Goal: Task Accomplishment & Management: Use online tool/utility

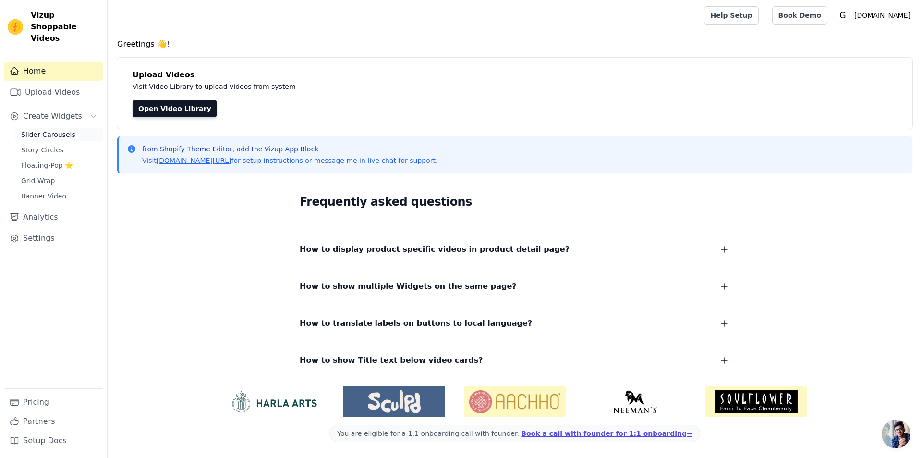
click at [60, 130] on span "Slider Carousels" at bounding box center [48, 135] width 54 height 10
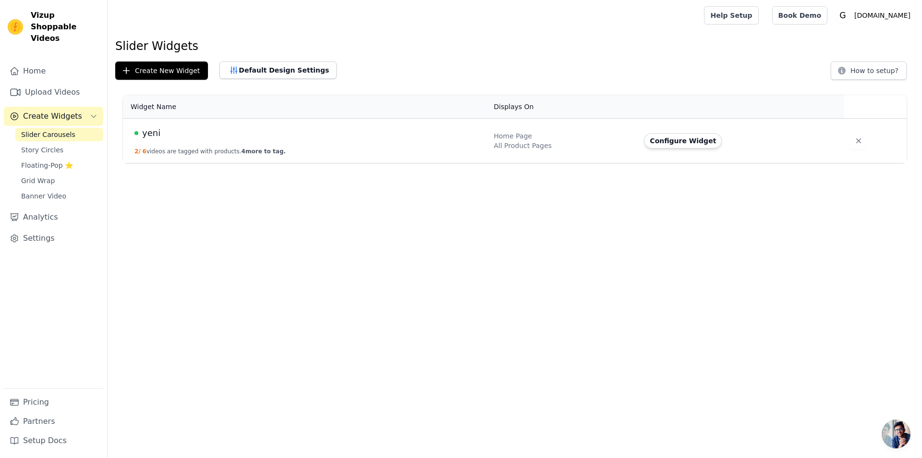
click at [402, 137] on div "yeni" at bounding box center [308, 132] width 348 height 13
click at [683, 140] on button "Configure Widget" at bounding box center [683, 140] width 78 height 15
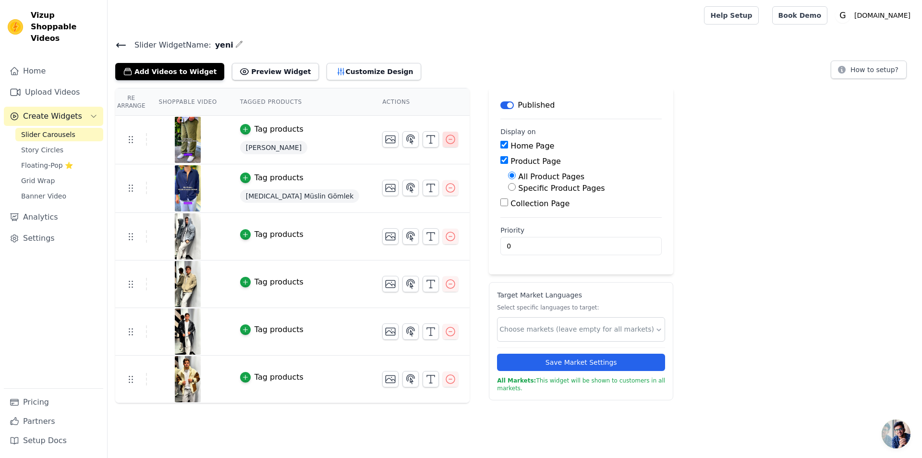
click at [445, 138] on icon "button" at bounding box center [451, 139] width 12 height 12
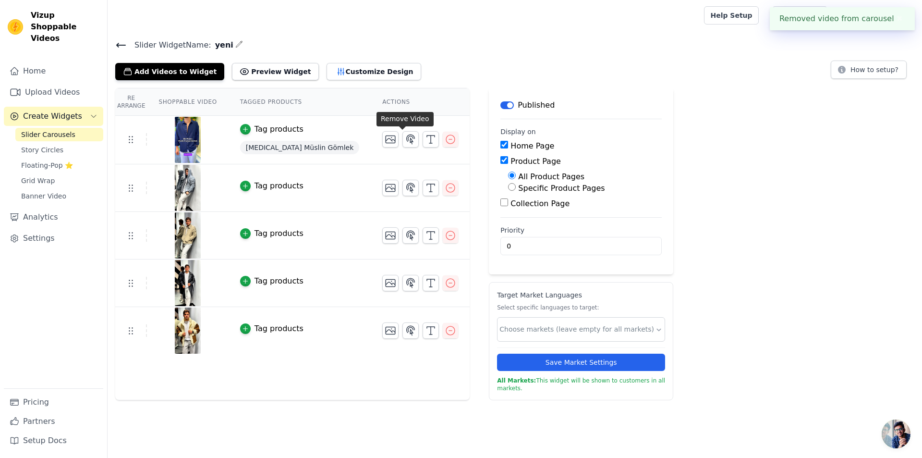
click at [445, 138] on icon "button" at bounding box center [451, 139] width 12 height 12
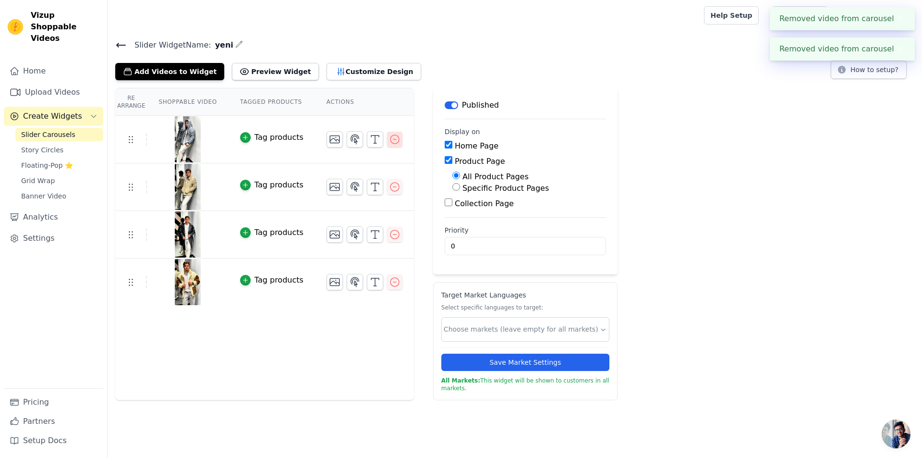
click at [389, 140] on icon "button" at bounding box center [395, 139] width 12 height 12
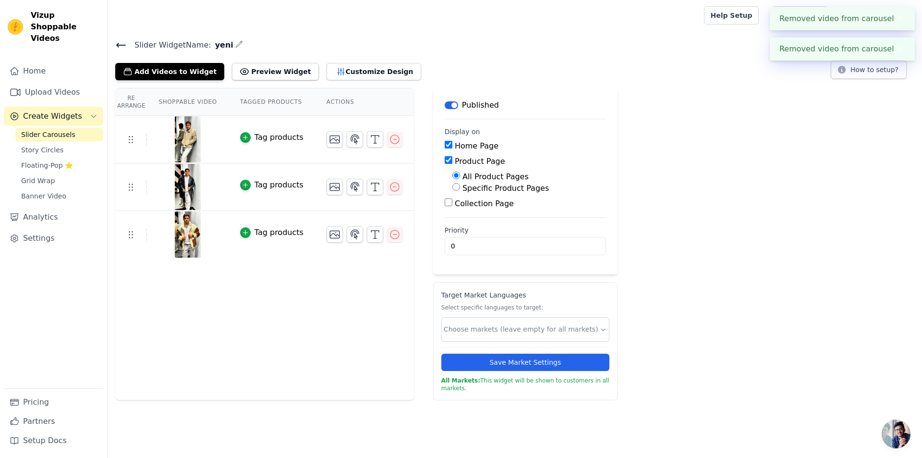
click at [389, 140] on icon "button" at bounding box center [395, 139] width 12 height 12
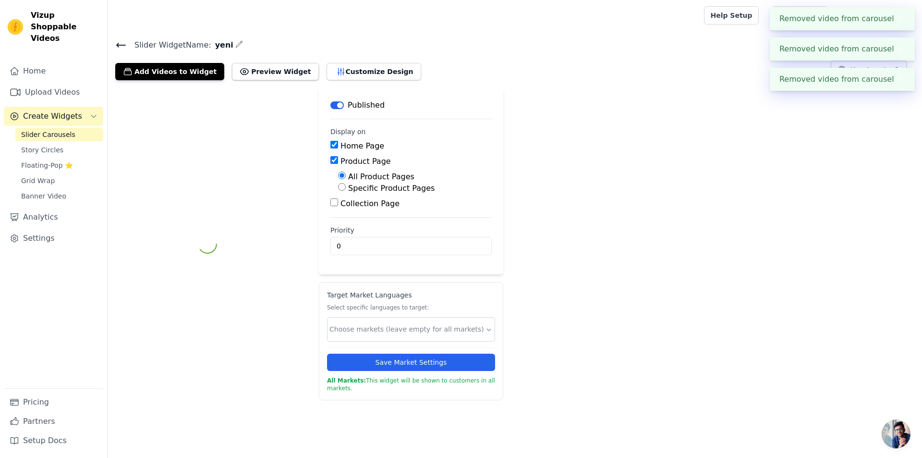
click at [385, 140] on div "Label Published Display on Home Page Product Page All Product Pages Specific Pr…" at bounding box center [515, 244] width 814 height 312
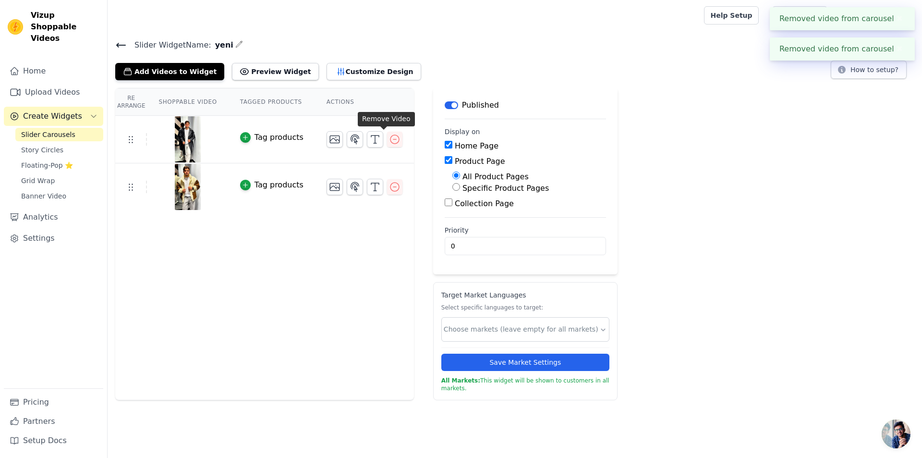
click at [389, 140] on icon "button" at bounding box center [395, 139] width 12 height 12
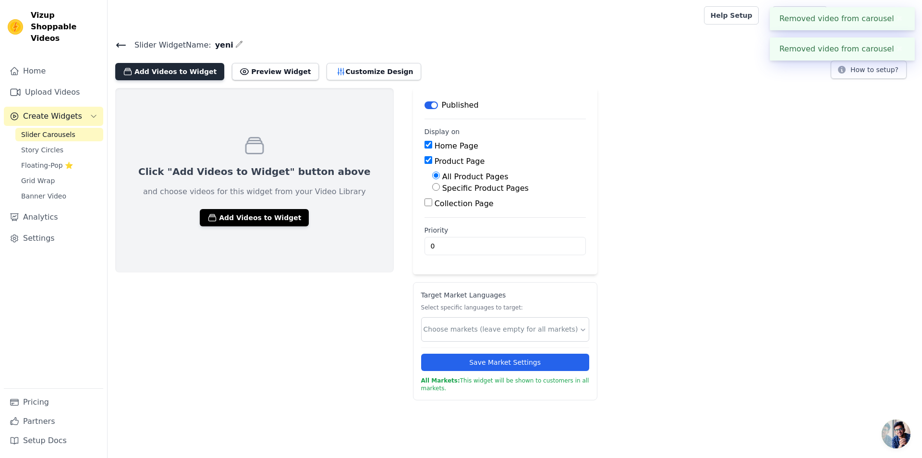
click at [181, 77] on button "Add Videos to Widget" at bounding box center [169, 71] width 109 height 17
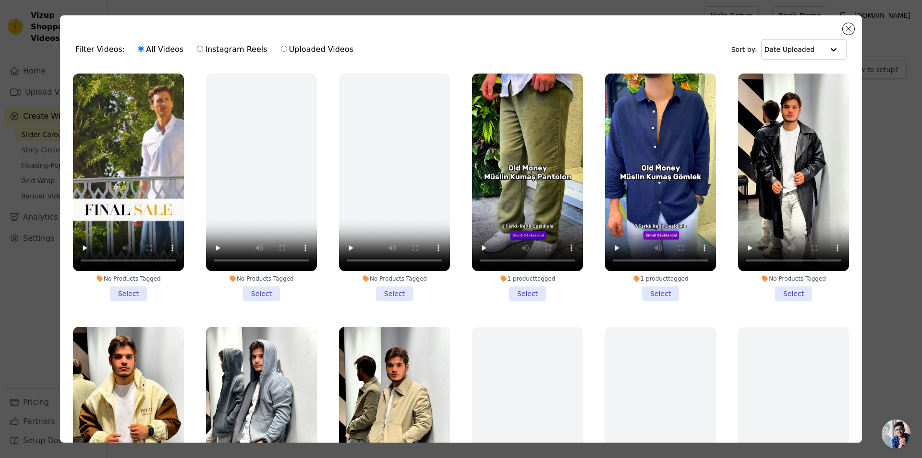
click at [203, 50] on label "Instagram Reels" at bounding box center [231, 49] width 71 height 12
click at [203, 50] on input "Instagram Reels" at bounding box center [200, 49] width 6 height 6
radio input "true"
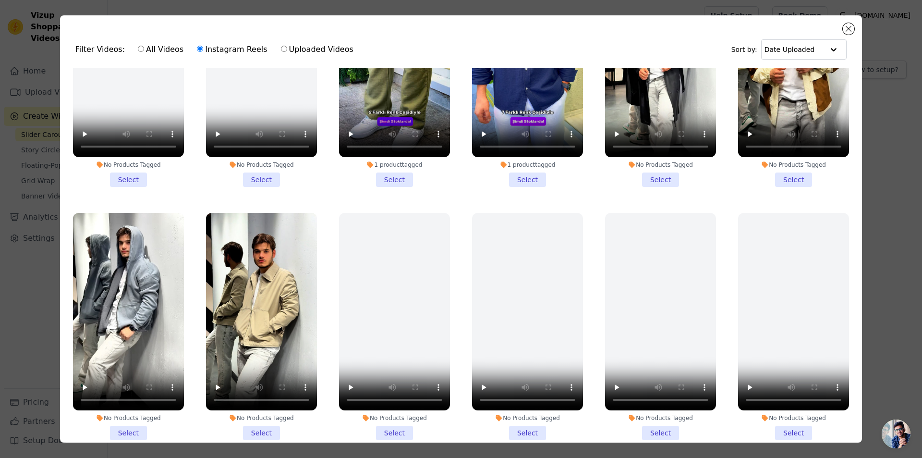
scroll to position [144, 0]
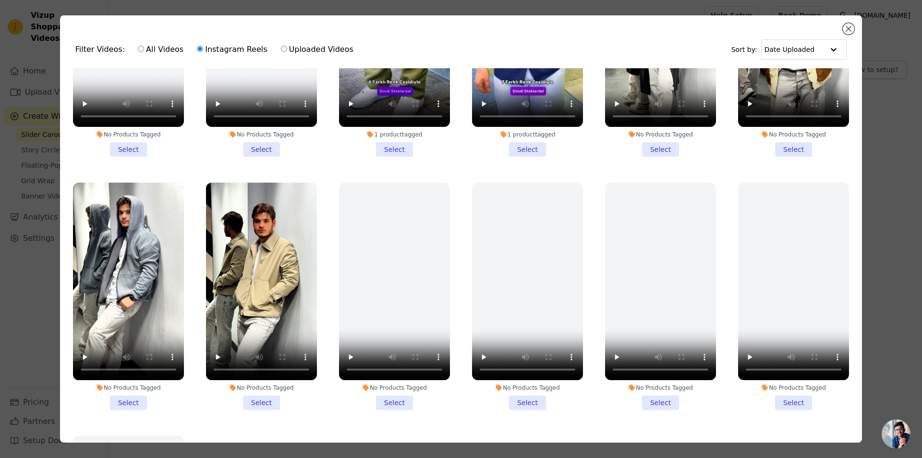
click at [388, 396] on li "No Products Tagged Select" at bounding box center [394, 295] width 111 height 227
click at [0, 0] on input "No Products Tagged Select" at bounding box center [0, 0] width 0 height 0
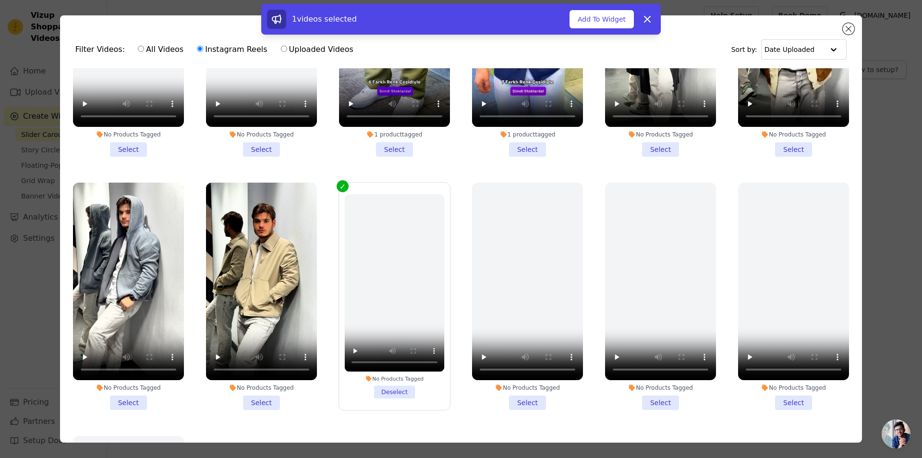
click at [521, 394] on li "No Products Tagged Select" at bounding box center [527, 295] width 111 height 227
click at [0, 0] on input "No Products Tagged Select" at bounding box center [0, 0] width 0 height 0
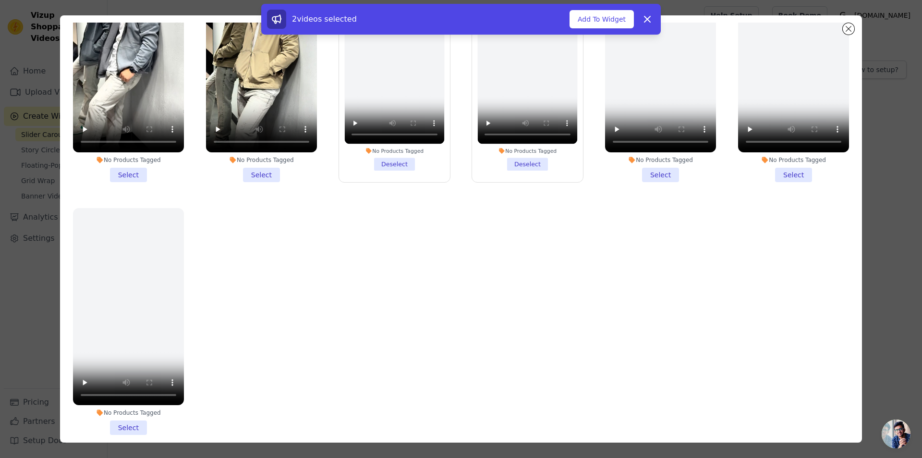
scroll to position [48, 0]
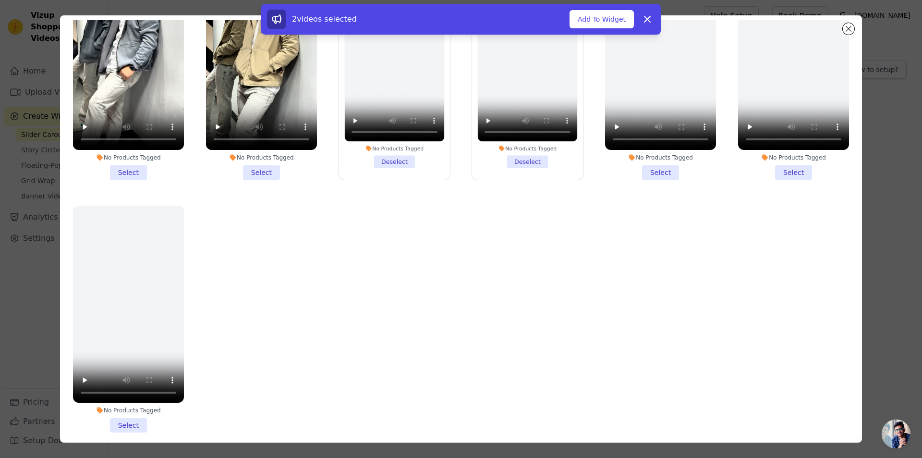
click at [127, 413] on li "No Products Tagged Select" at bounding box center [128, 319] width 111 height 227
click at [0, 0] on input "No Products Tagged Select" at bounding box center [0, 0] width 0 height 0
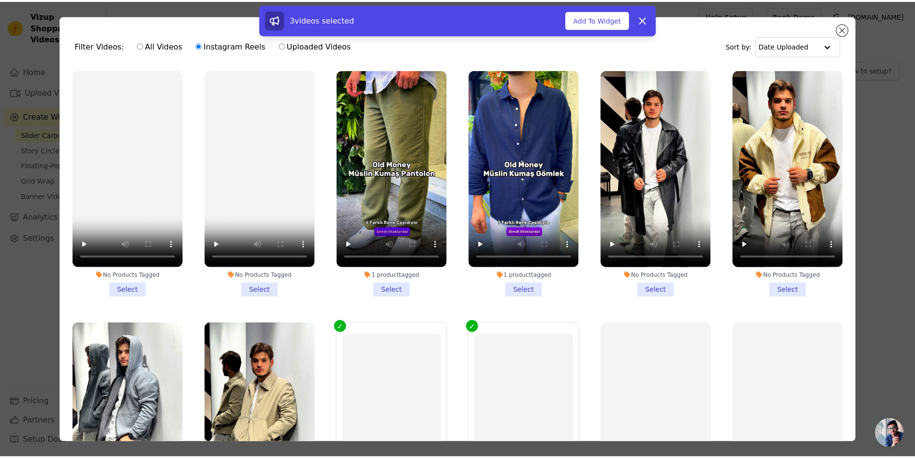
scroll to position [0, 0]
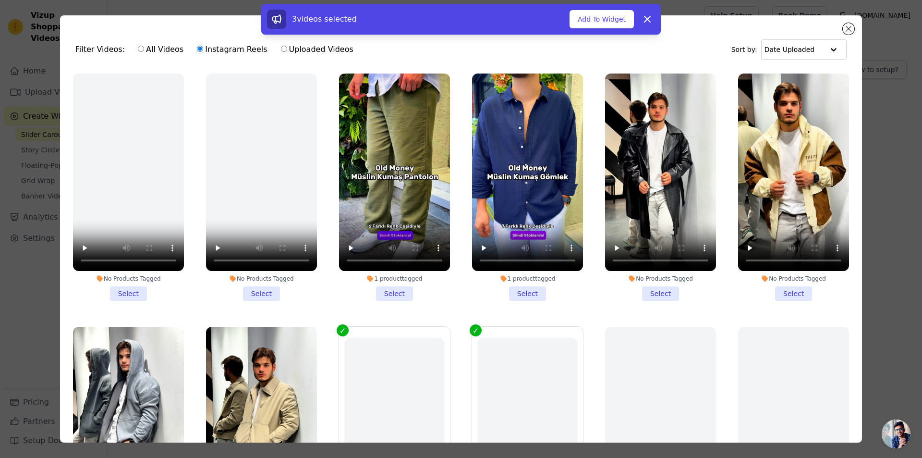
click at [848, 27] on div "3 videos selected Add To Widget Dismiss" at bounding box center [461, 21] width 922 height 35
click at [647, 22] on icon at bounding box center [647, 19] width 12 height 12
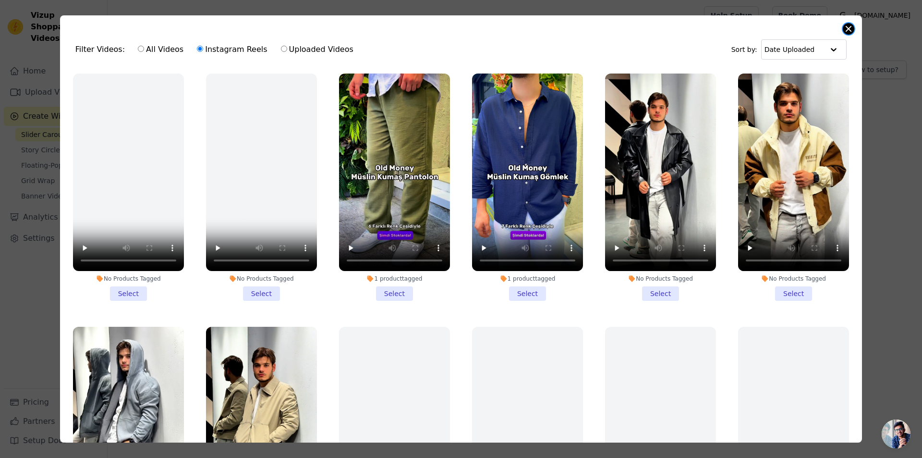
click at [846, 33] on button "Close modal" at bounding box center [849, 29] width 12 height 12
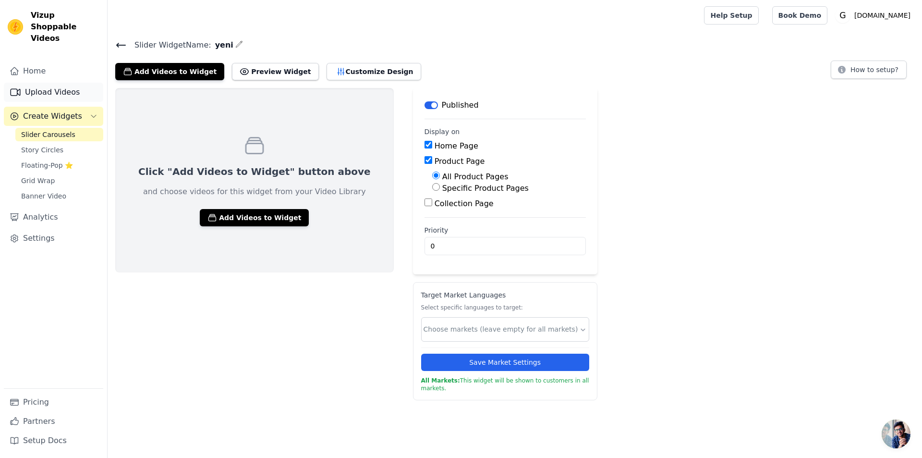
click at [38, 83] on link "Upload Videos" at bounding box center [53, 92] width 99 height 19
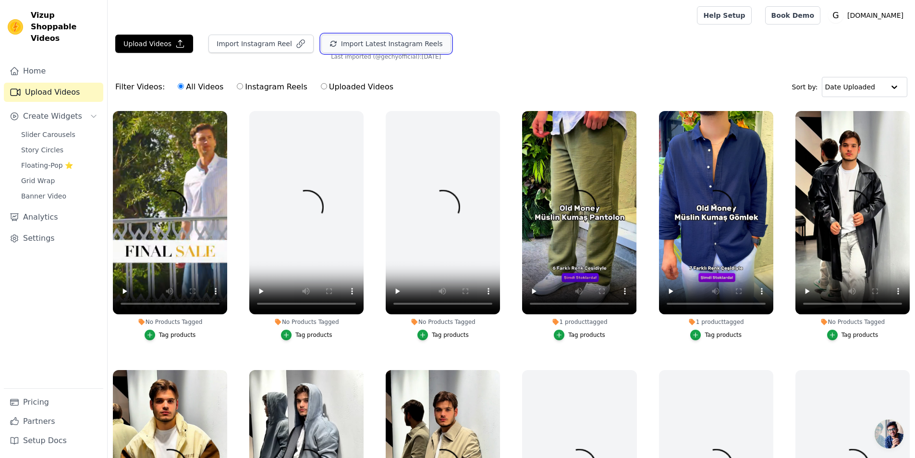
click at [368, 47] on button "Import Latest Instagram Reels" at bounding box center [386, 44] width 130 height 18
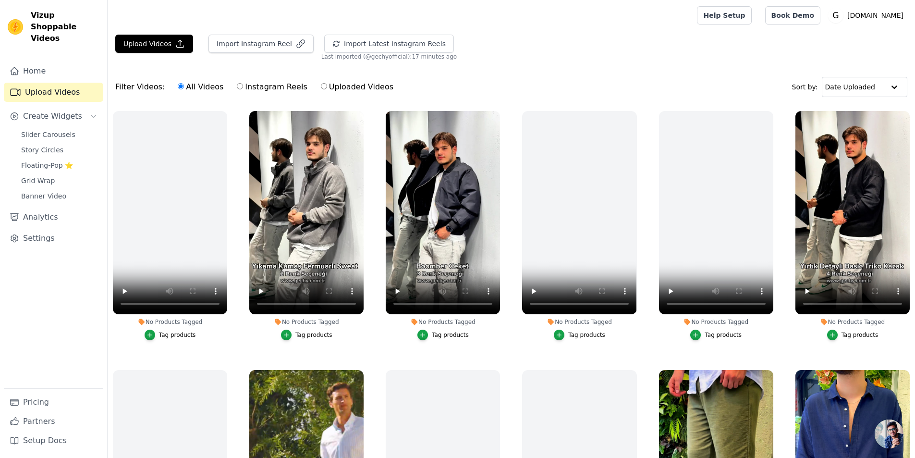
click at [862, 331] on div "Tag products" at bounding box center [859, 335] width 37 height 8
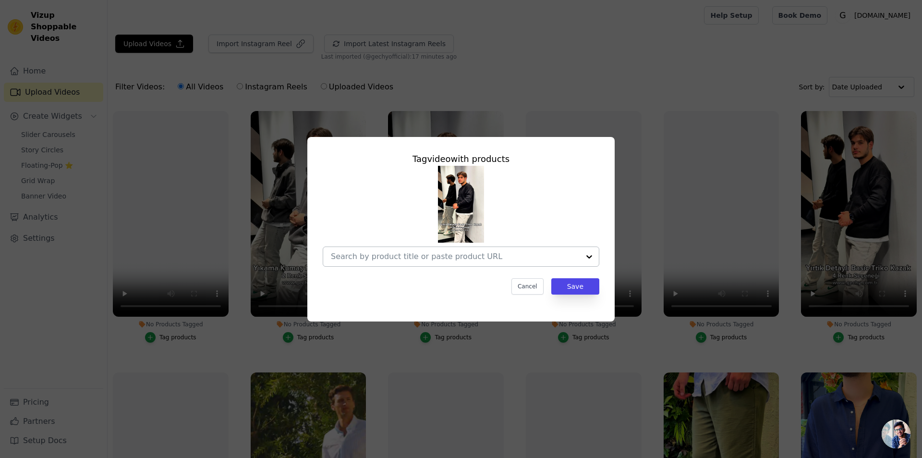
click at [513, 261] on input "No Products Tagged Tag video with products Cancel Save Tag products" at bounding box center [455, 256] width 249 height 9
click at [535, 284] on button "Cancel" at bounding box center [527, 286] width 32 height 16
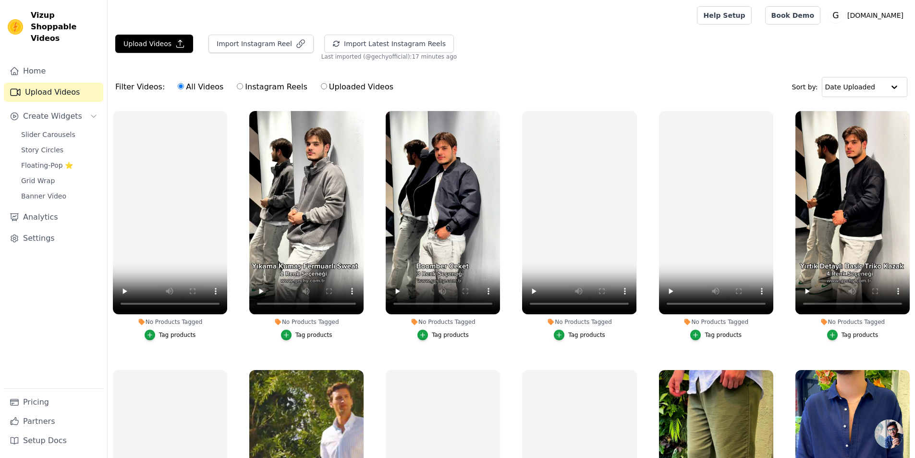
click at [849, 336] on div "Tag products" at bounding box center [859, 335] width 37 height 8
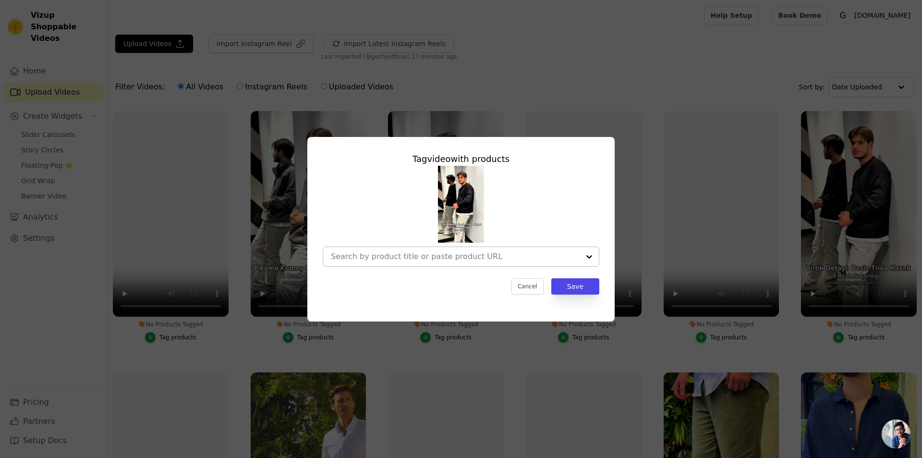
click at [411, 260] on input "No Products Tagged Tag video with products Cancel Save Tag products" at bounding box center [455, 256] width 249 height 9
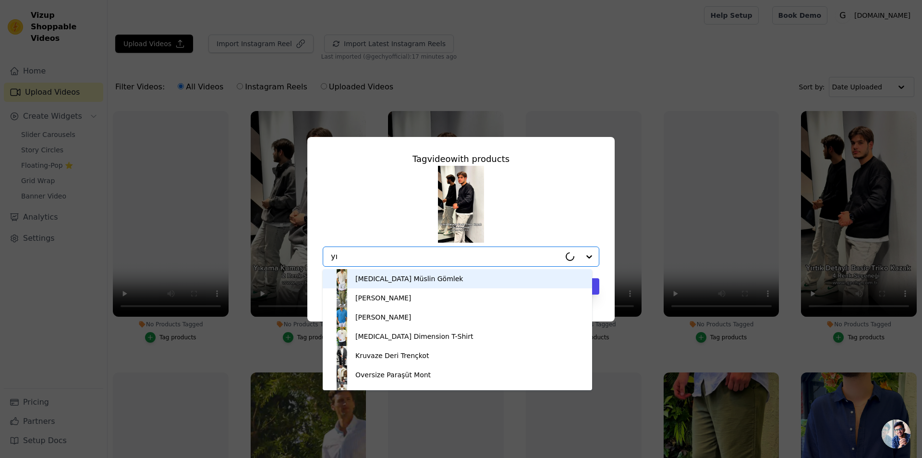
type input "yır"
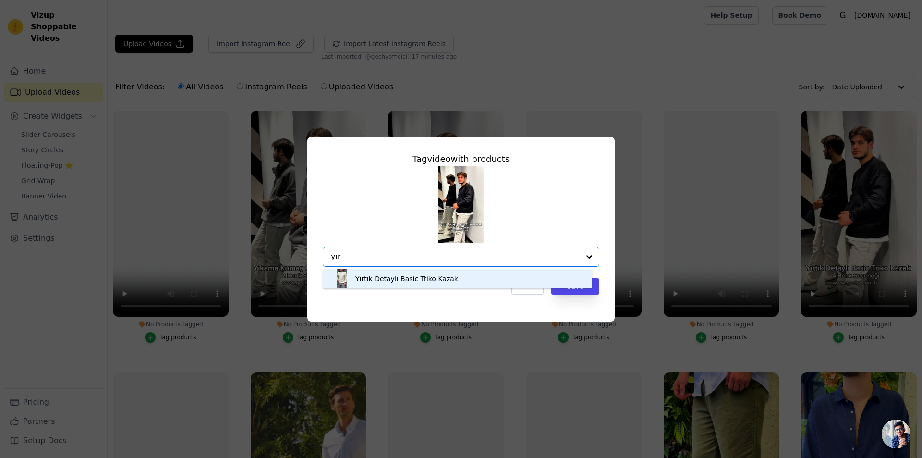
click at [399, 278] on div "Yırtık Detaylı Basic Triko Kazak" at bounding box center [406, 279] width 103 height 10
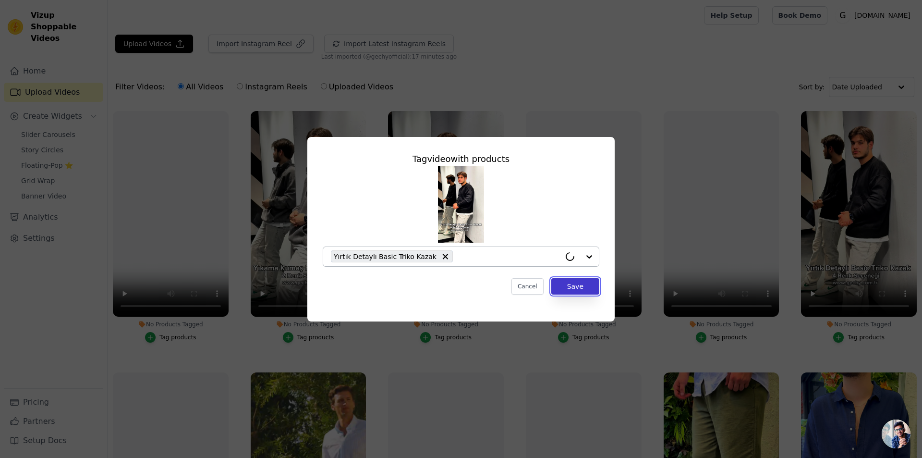
click at [583, 288] on button "Save" at bounding box center [575, 286] width 48 height 16
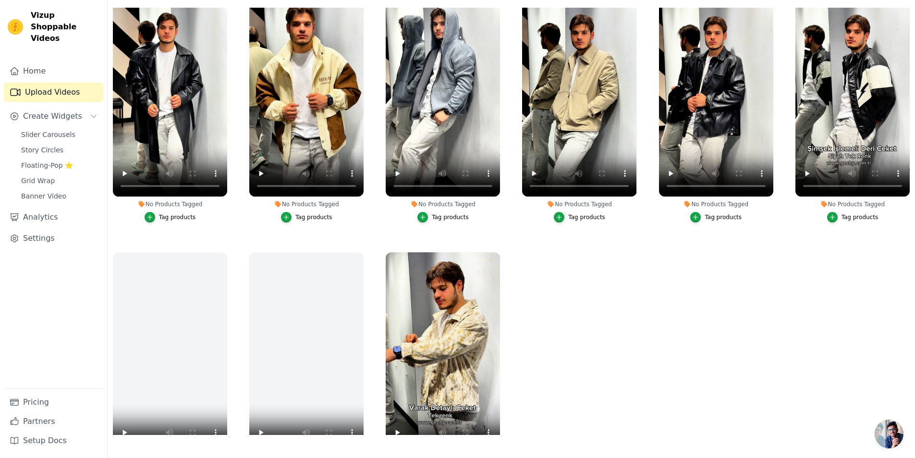
scroll to position [608, 0]
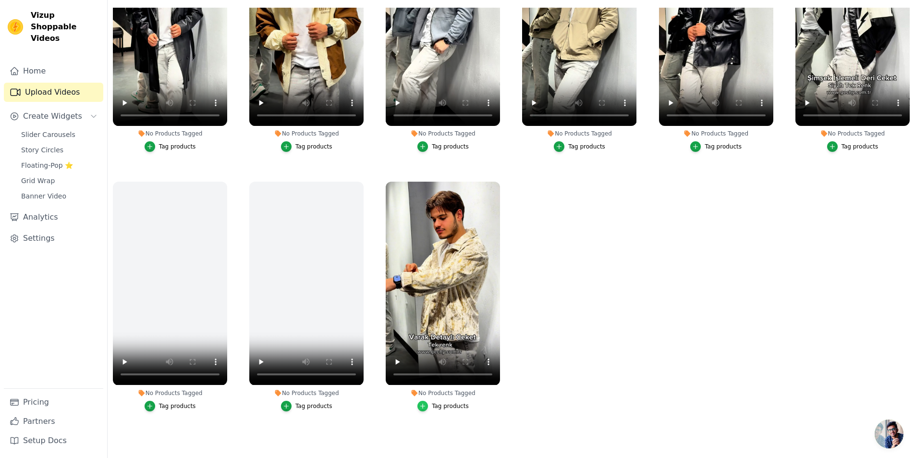
click at [424, 402] on icon "button" at bounding box center [422, 405] width 7 height 7
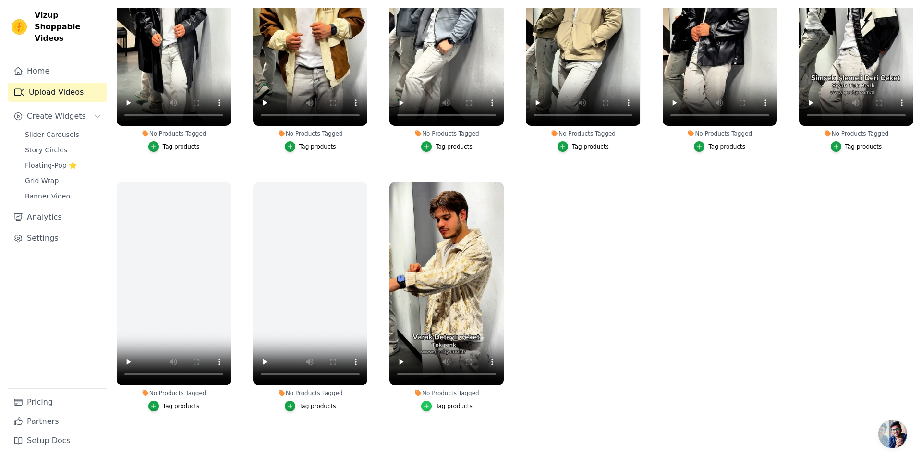
scroll to position [613, 0]
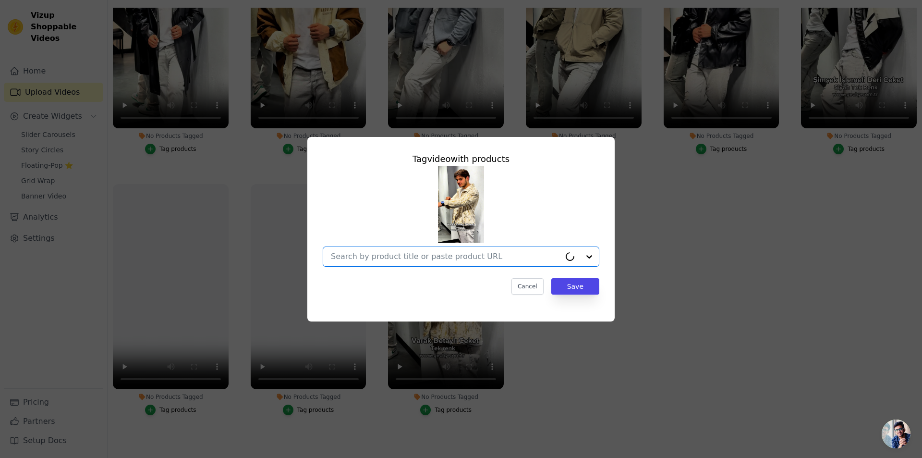
click at [358, 258] on input "No Products Tagged Tag video with products Option undefined, selected. Select i…" at bounding box center [446, 256] width 230 height 9
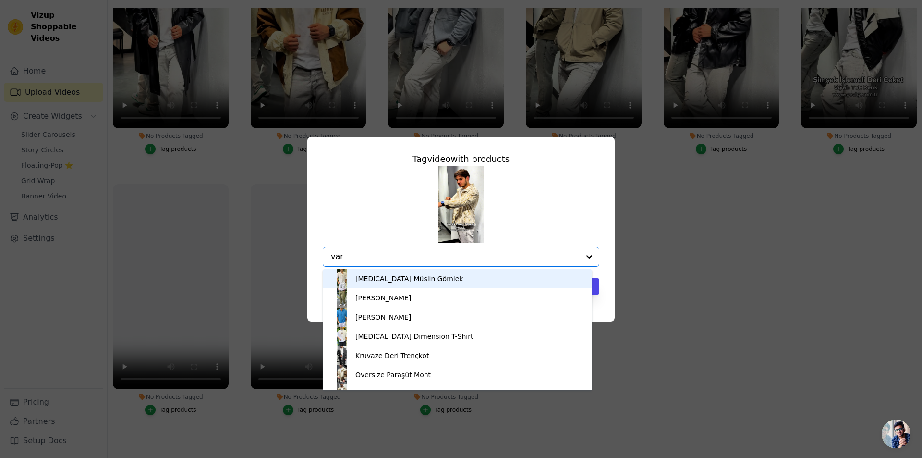
type input "vara"
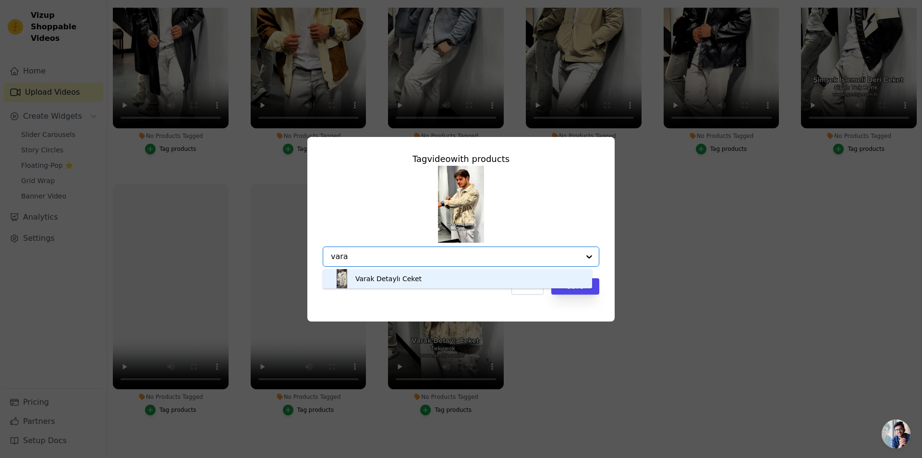
click at [398, 271] on div "Varak Detaylı Ceket" at bounding box center [457, 278] width 250 height 19
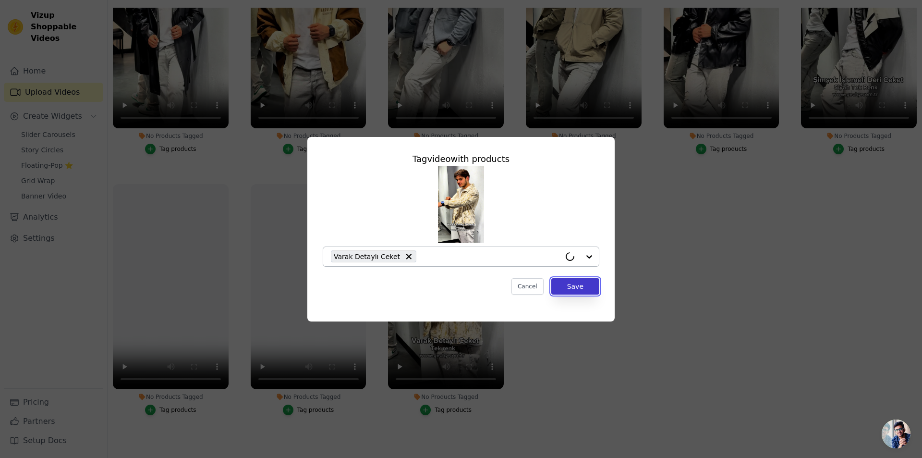
click at [595, 287] on button "Save" at bounding box center [575, 286] width 48 height 16
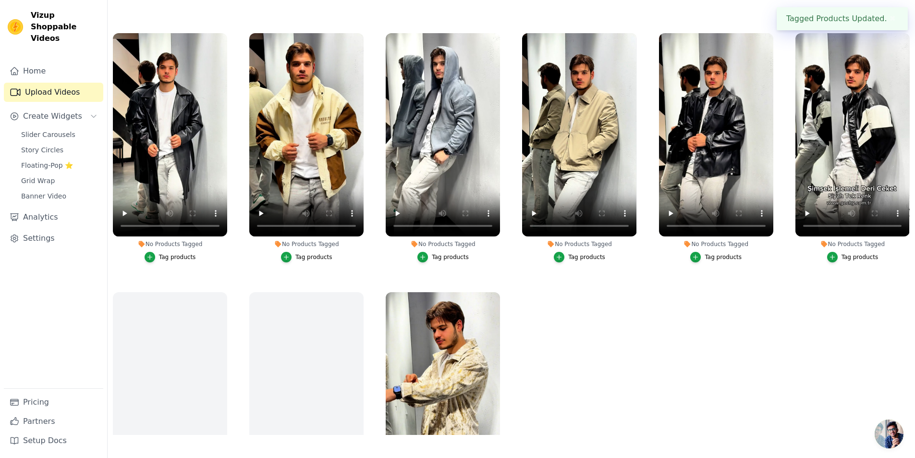
scroll to position [464, 0]
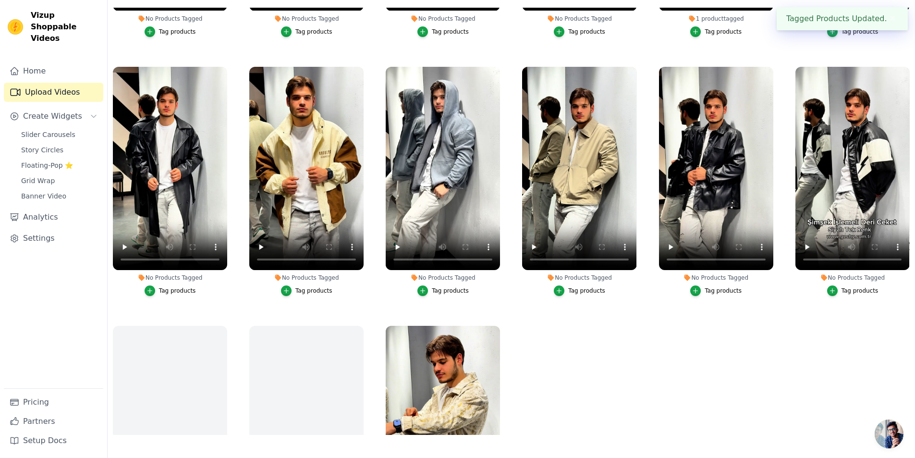
click at [704, 290] on div "Tag products" at bounding box center [722, 291] width 37 height 8
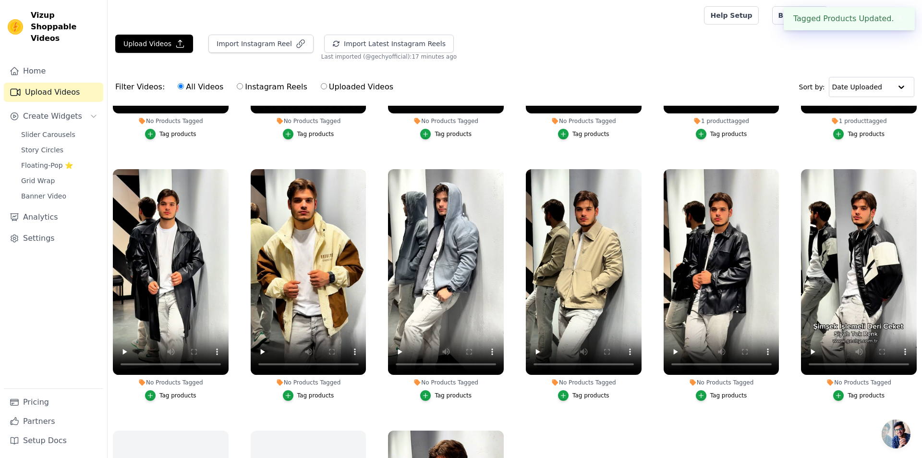
scroll to position [467, 0]
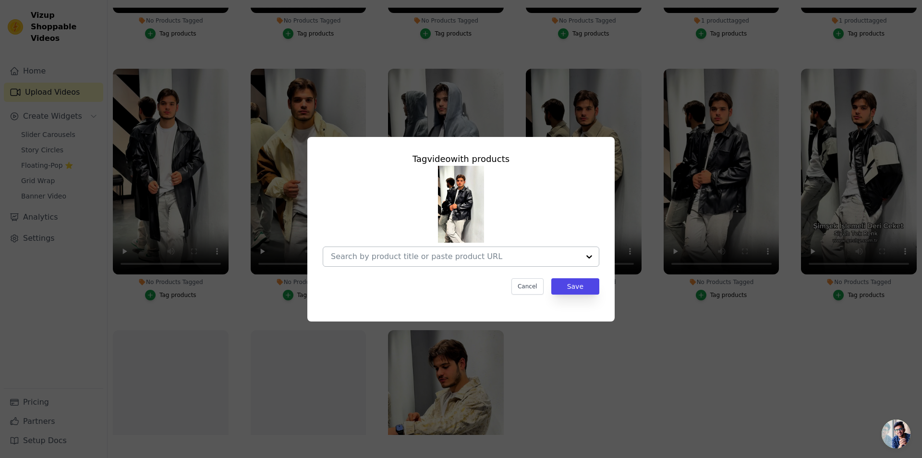
click at [436, 258] on input "No Products Tagged Tag video with products Cancel Save Tag products" at bounding box center [455, 256] width 249 height 9
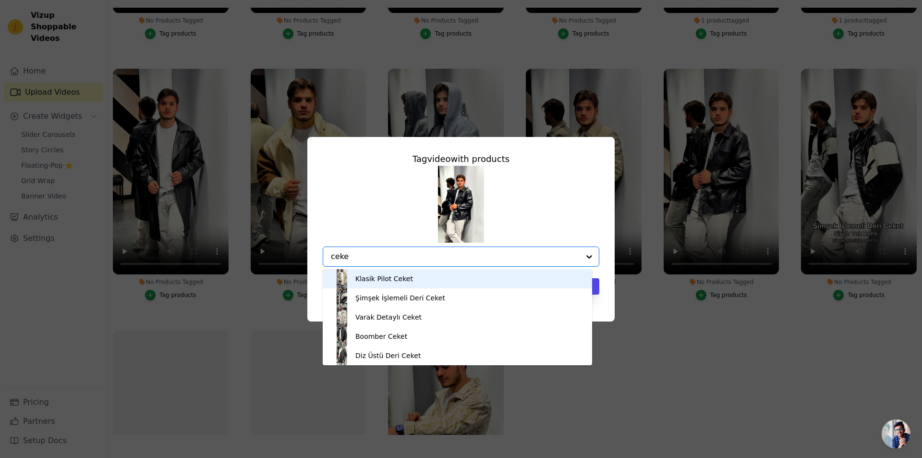
type input "ceket"
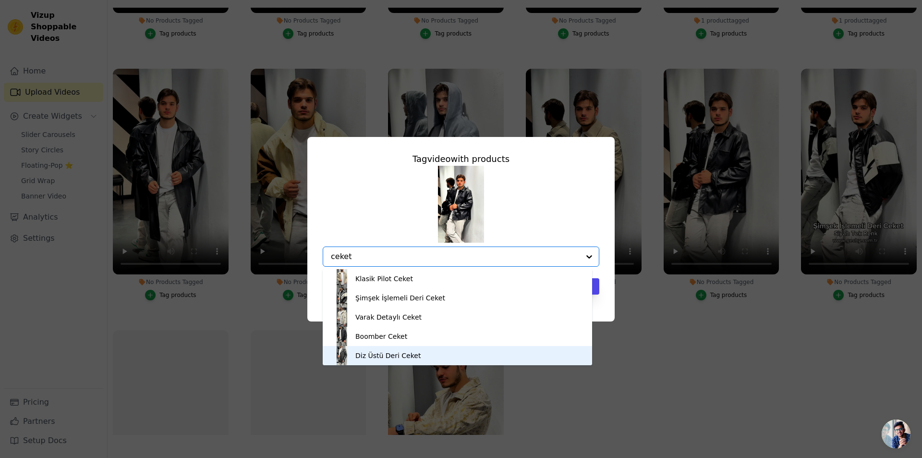
click at [414, 353] on div "Diz Üstü Deri Ceket" at bounding box center [457, 355] width 250 height 19
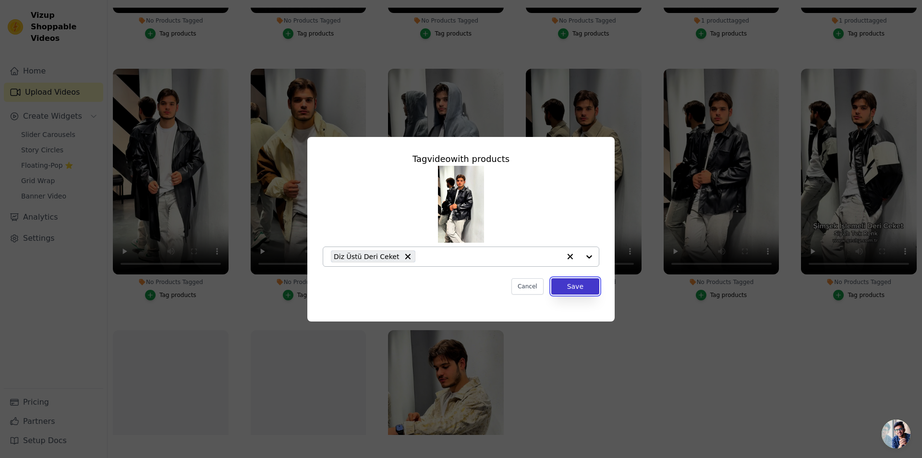
click at [575, 286] on button "Save" at bounding box center [575, 286] width 48 height 16
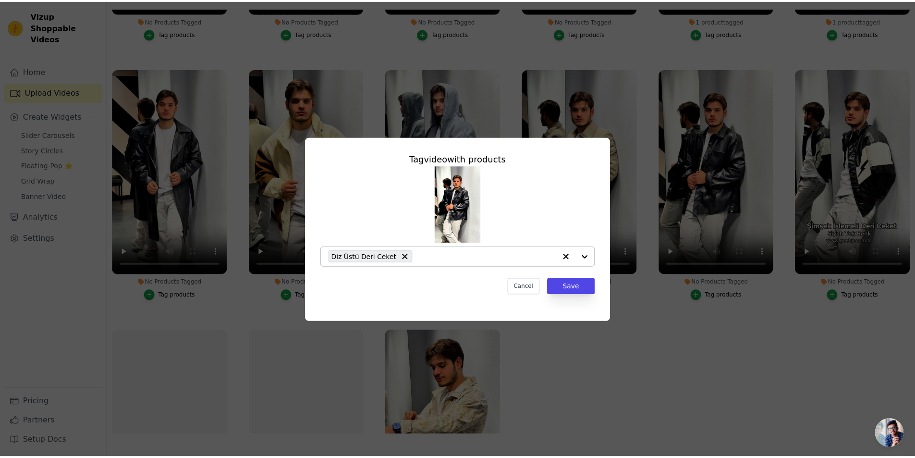
scroll to position [464, 0]
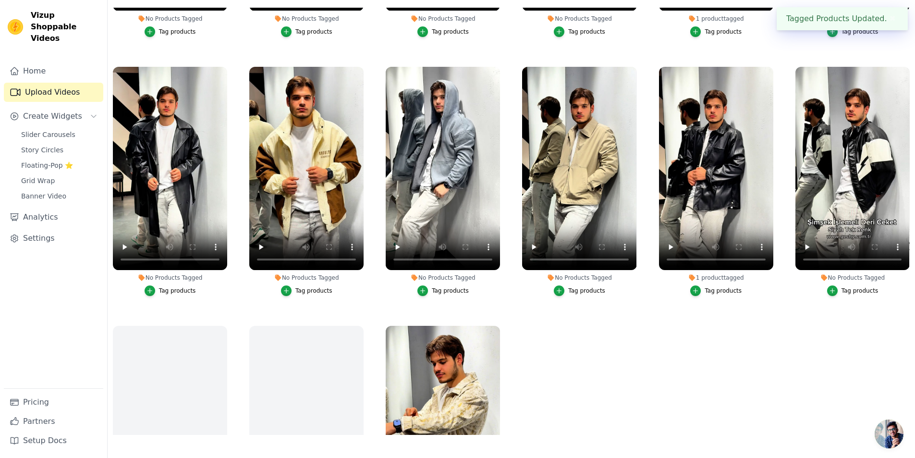
click at [844, 291] on button "Tag products" at bounding box center [852, 290] width 51 height 11
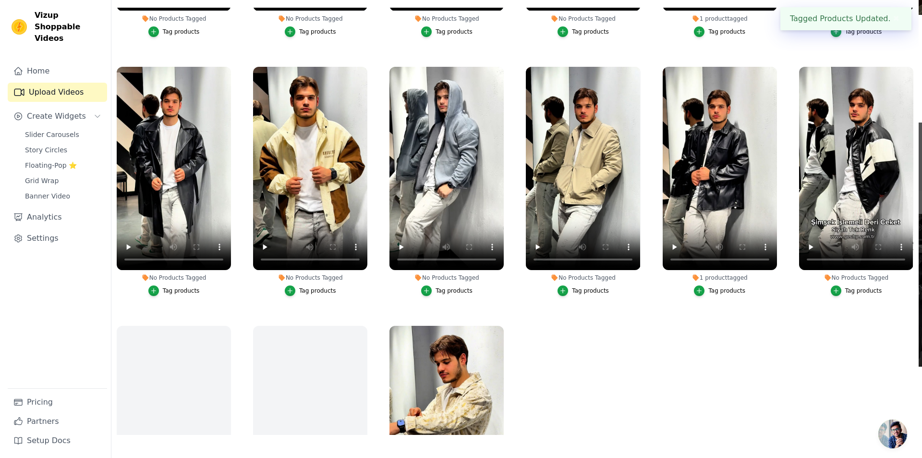
scroll to position [467, 0]
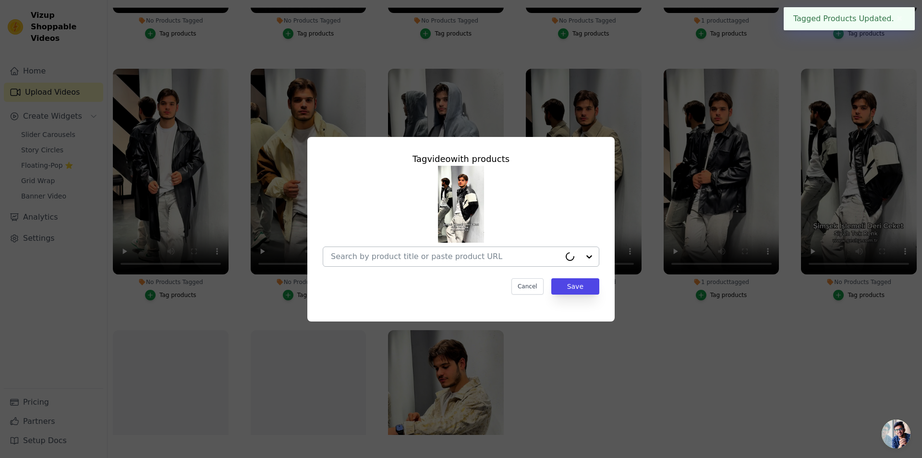
click at [397, 252] on input "No Products Tagged Tag video with products Cancel Save Tag products" at bounding box center [446, 256] width 230 height 9
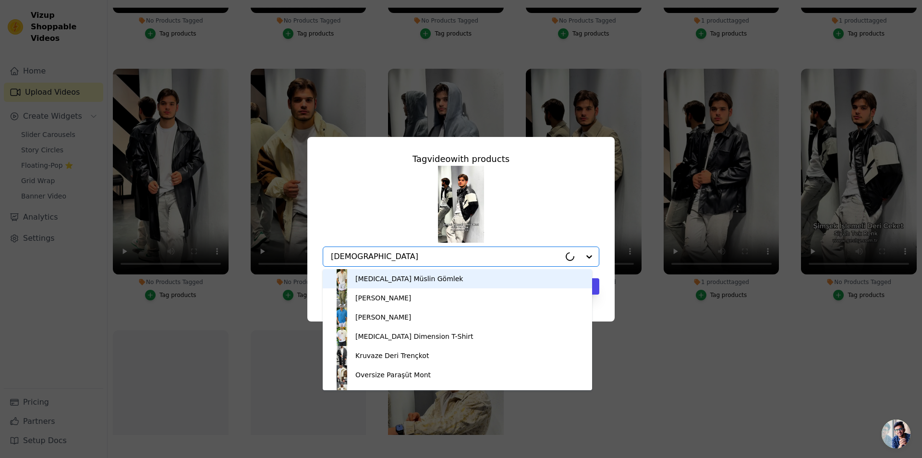
type input "[PERSON_NAME]"
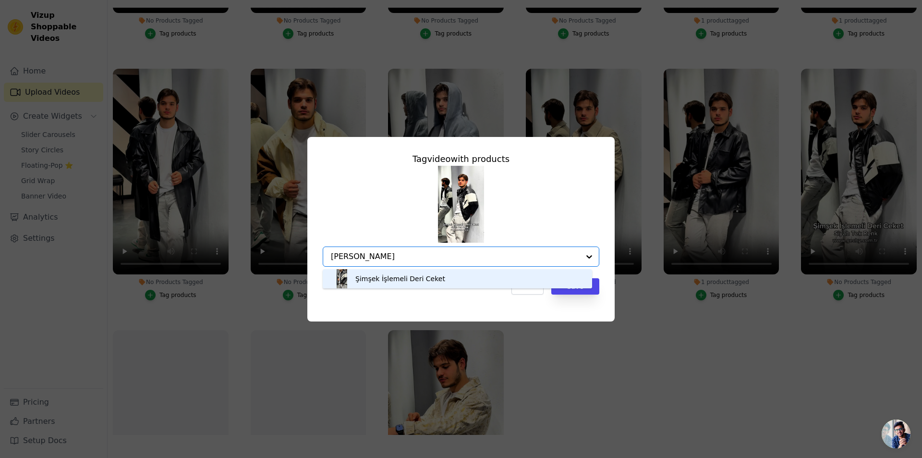
click at [396, 278] on div "Şimşek İşlemeli Deri Ceket" at bounding box center [400, 279] width 90 height 10
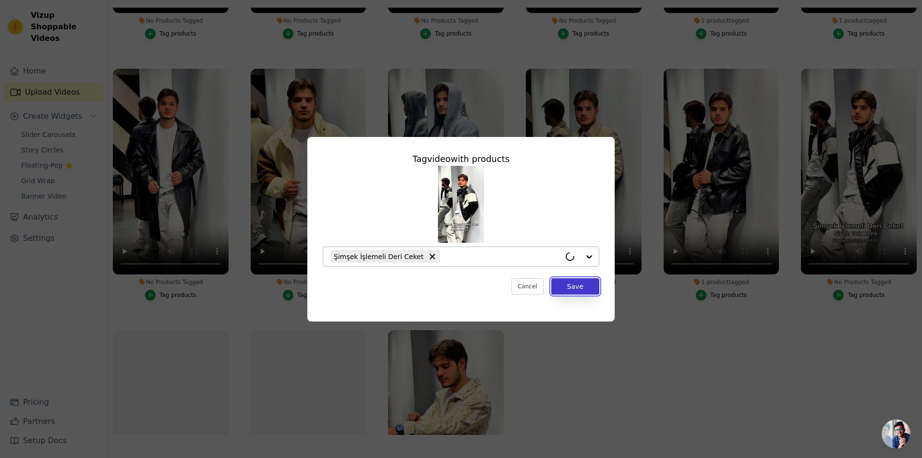
click at [588, 288] on button "Save" at bounding box center [575, 286] width 48 height 16
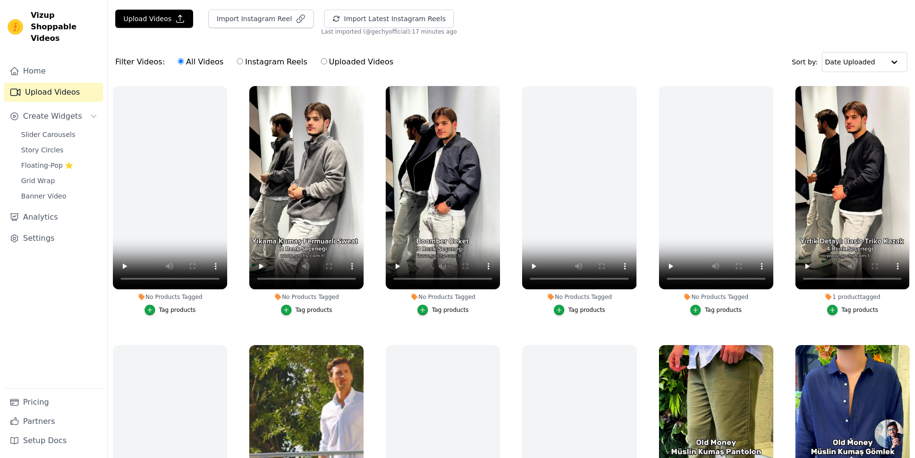
scroll to position [2, 0]
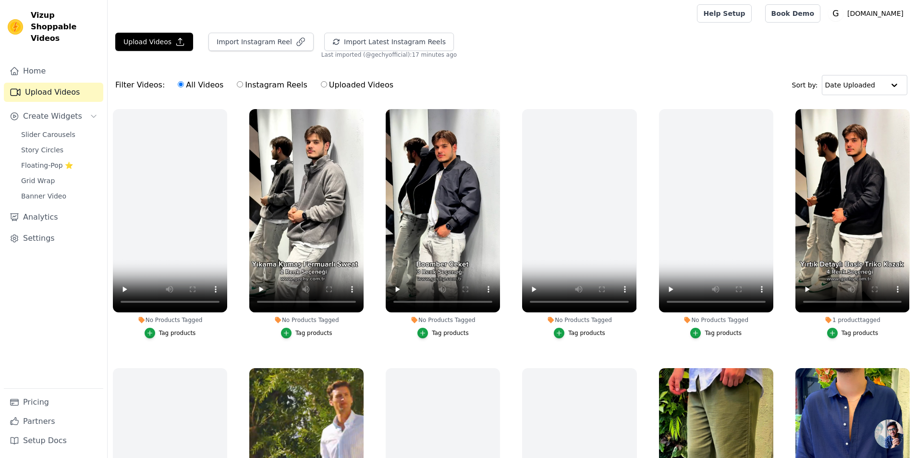
click at [295, 327] on button "Tag products" at bounding box center [306, 332] width 51 height 11
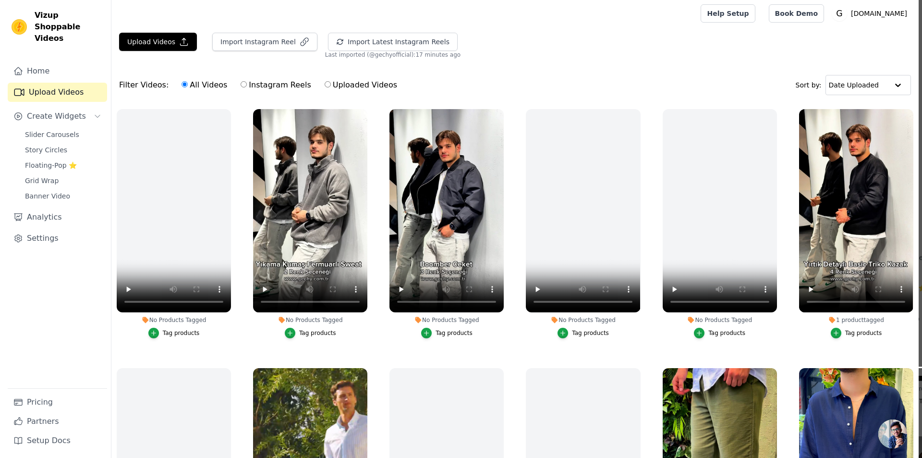
scroll to position [0, 0]
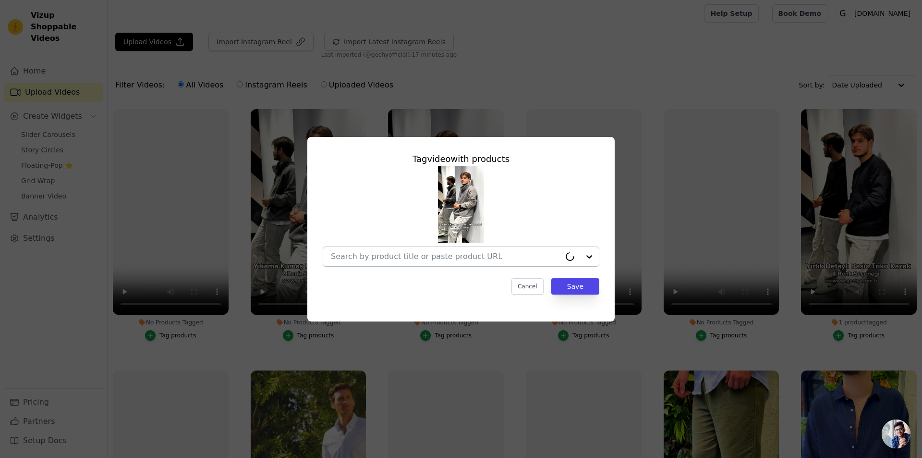
click at [352, 250] on div at bounding box center [446, 256] width 230 height 19
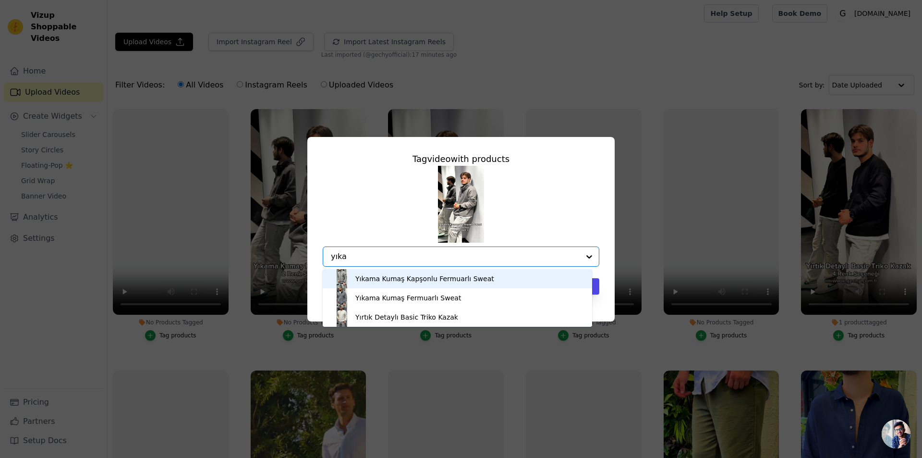
type input "yıkam"
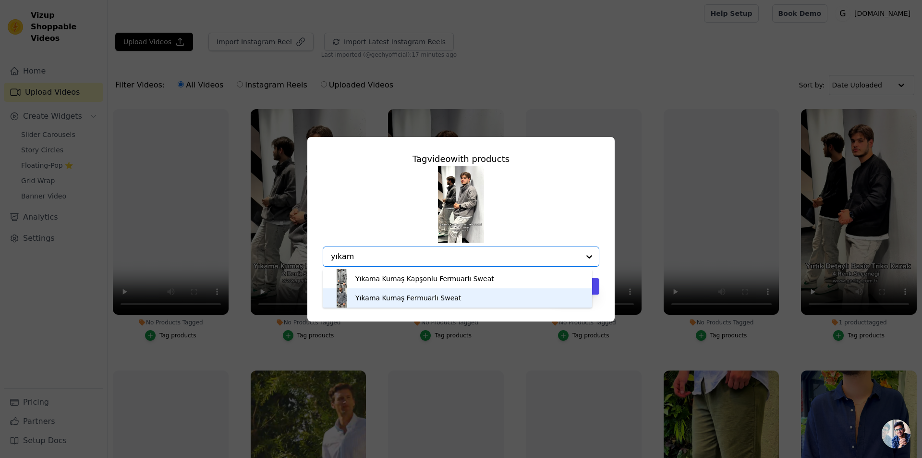
click at [443, 300] on div "Yıkama Kumaş Fermuarlı Sweat" at bounding box center [408, 298] width 106 height 10
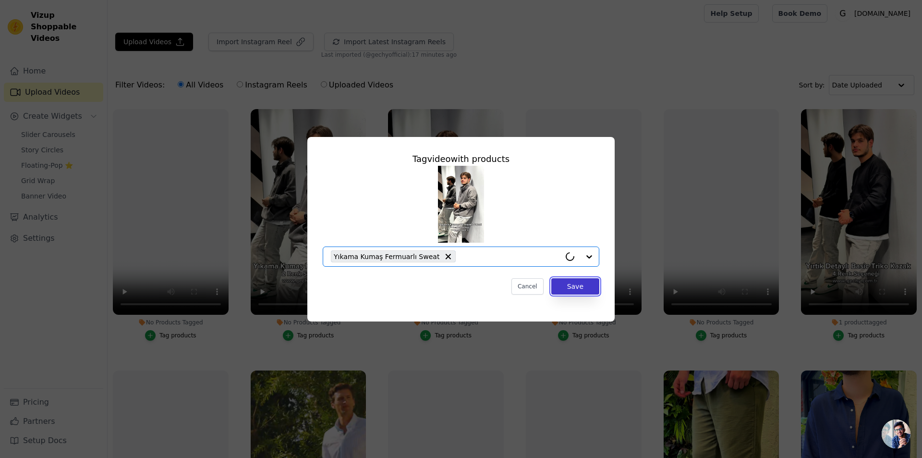
click at [574, 292] on button "Save" at bounding box center [575, 286] width 48 height 16
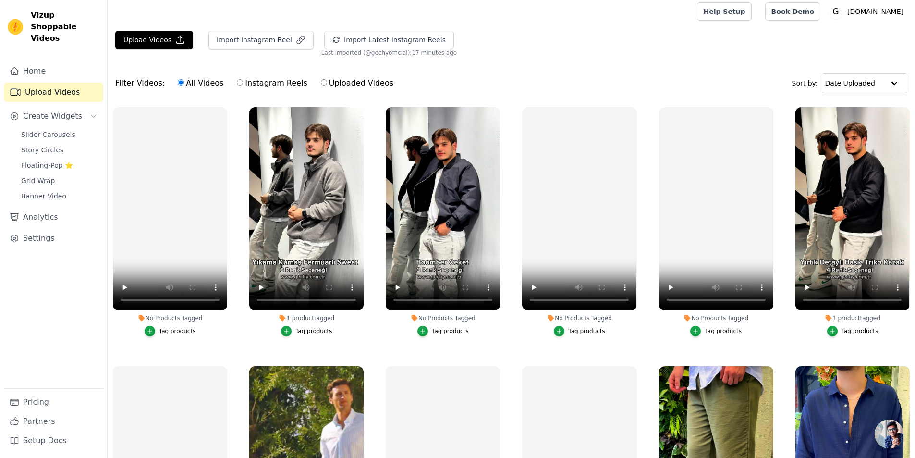
scroll to position [2, 0]
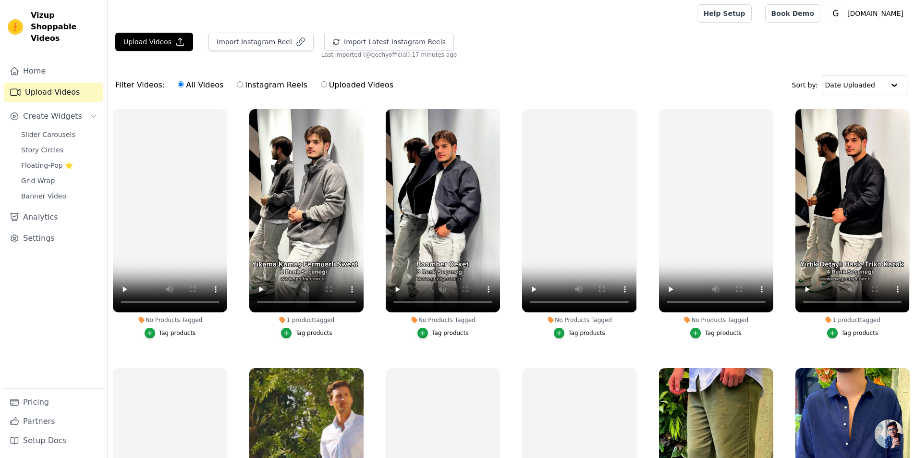
click at [453, 333] on div "Tag products" at bounding box center [450, 333] width 37 height 8
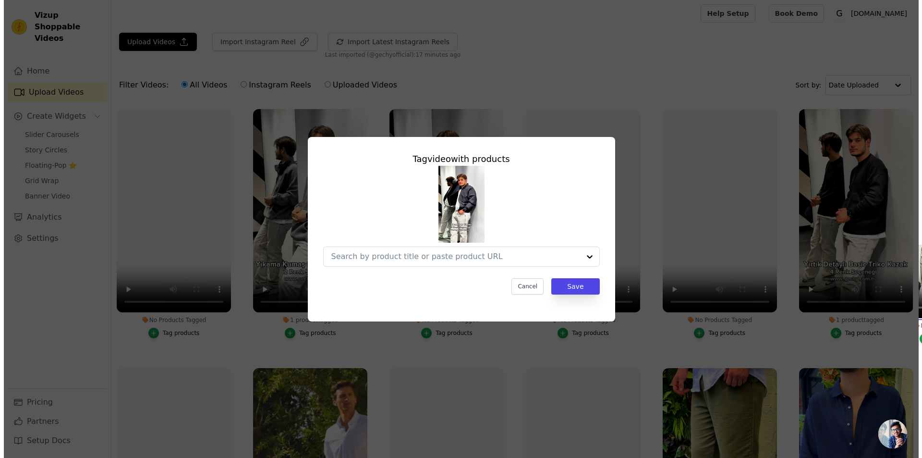
scroll to position [0, 0]
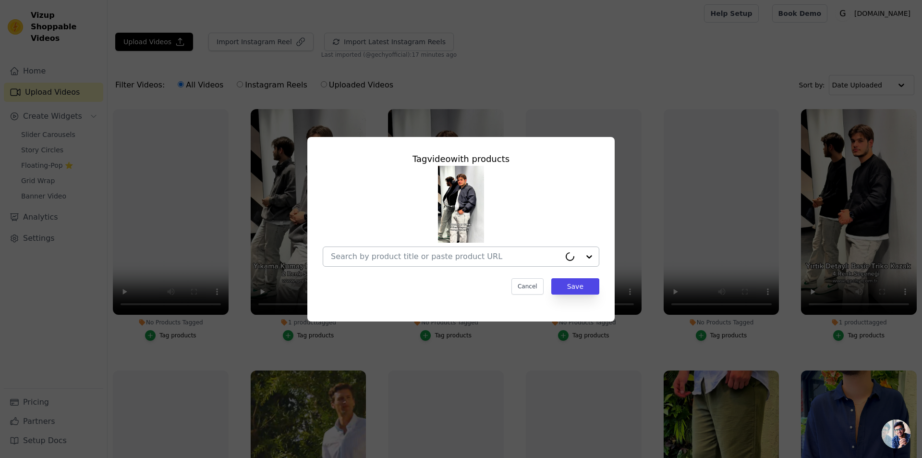
click at [452, 262] on div at bounding box center [446, 256] width 230 height 19
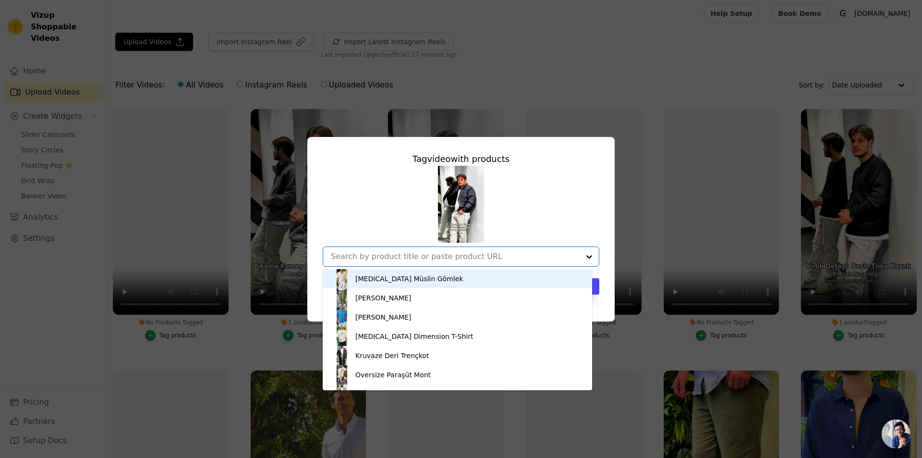
click at [453, 255] on input "No Products Tagged Tag video with products [MEDICAL_DATA] Müslin Gömlek Haki Mü…" at bounding box center [455, 256] width 249 height 9
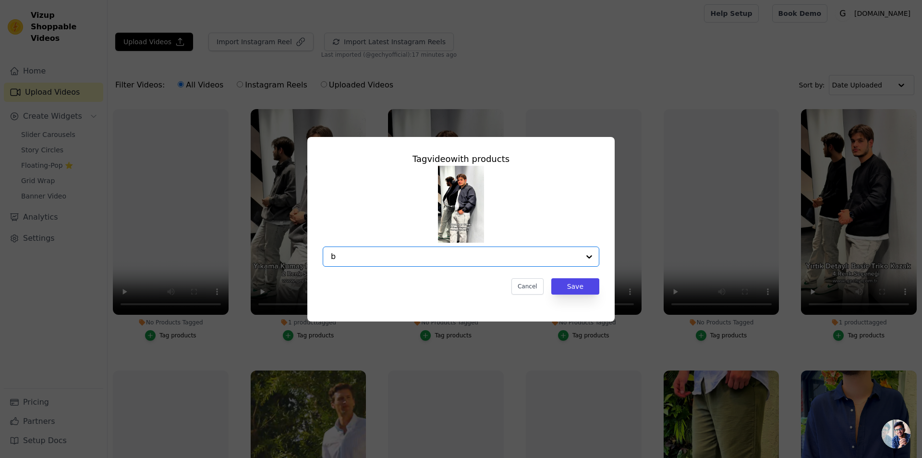
type input "bo"
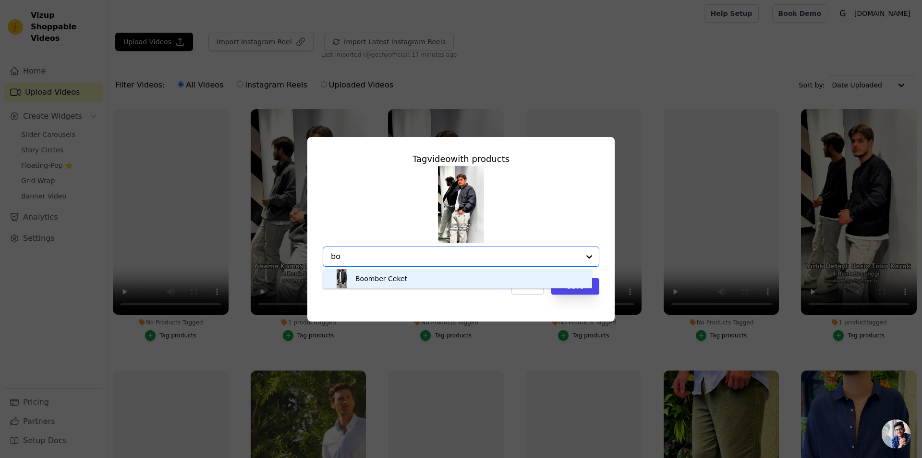
click at [434, 275] on div "Boomber Ceket" at bounding box center [457, 278] width 250 height 19
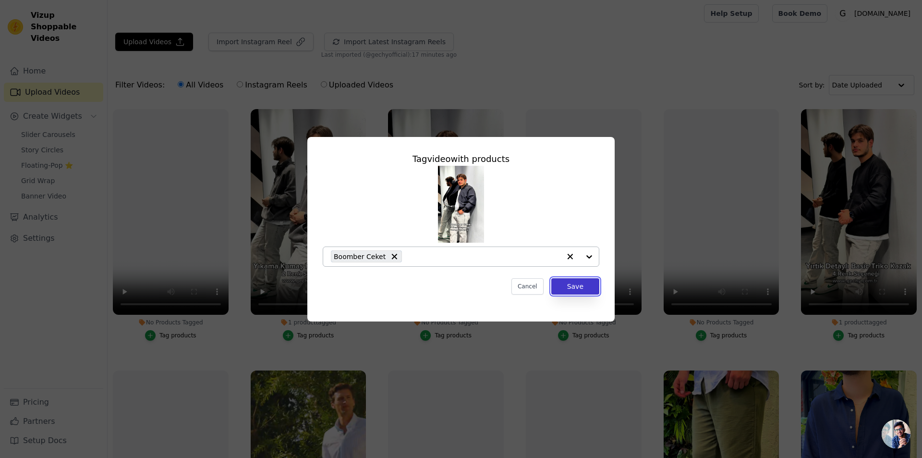
click at [572, 281] on button "Save" at bounding box center [575, 286] width 48 height 16
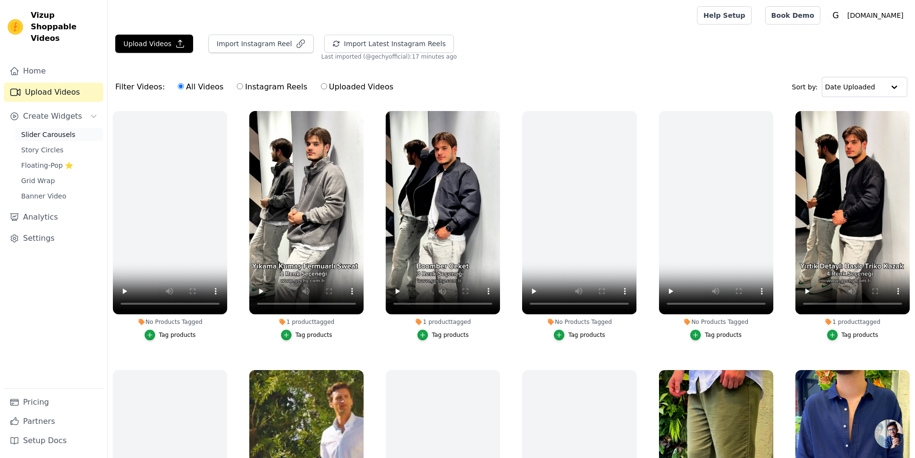
click at [66, 130] on span "Slider Carousels" at bounding box center [48, 135] width 54 height 10
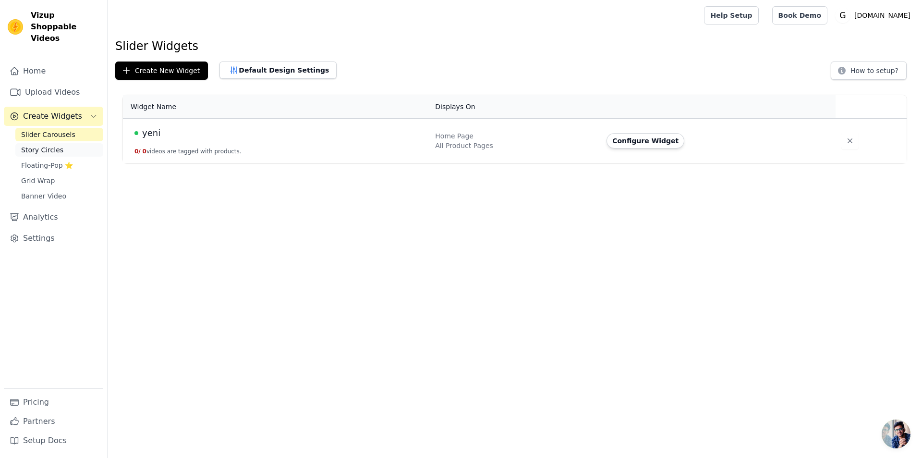
click at [43, 145] on span "Story Circles" at bounding box center [42, 150] width 42 height 10
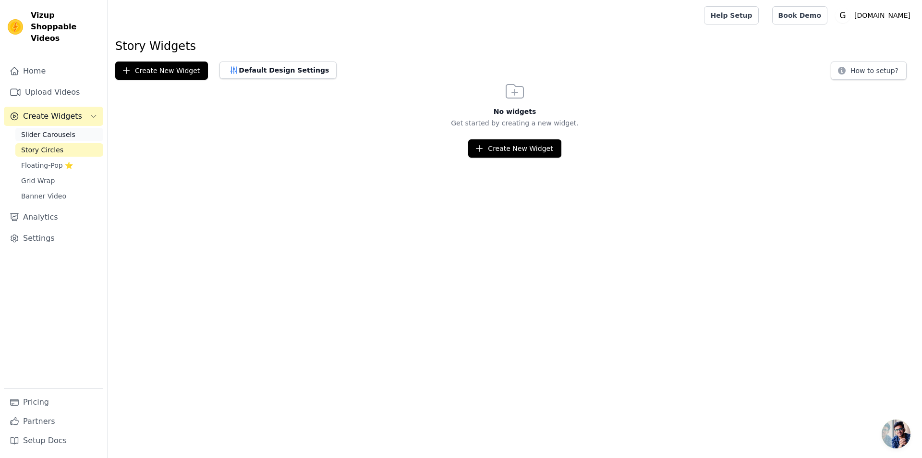
click at [55, 130] on span "Slider Carousels" at bounding box center [48, 135] width 54 height 10
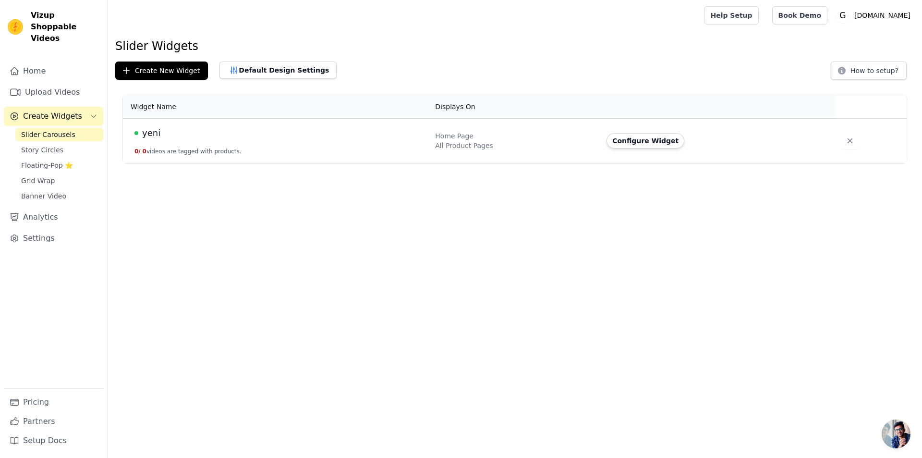
click at [332, 124] on td "yeni 0 / 0 videos are tagged with products." at bounding box center [276, 141] width 306 height 45
click at [671, 140] on button "Configure Widget" at bounding box center [645, 140] width 78 height 15
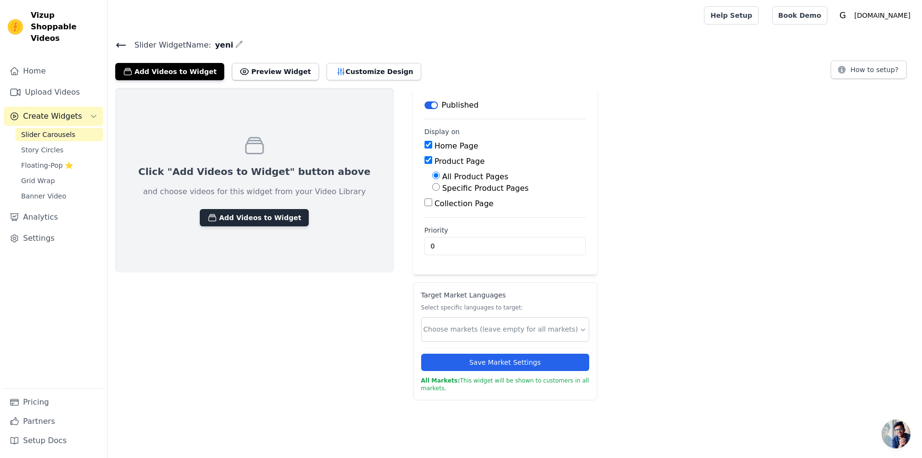
click at [215, 218] on button "Add Videos to Widget" at bounding box center [254, 217] width 109 height 17
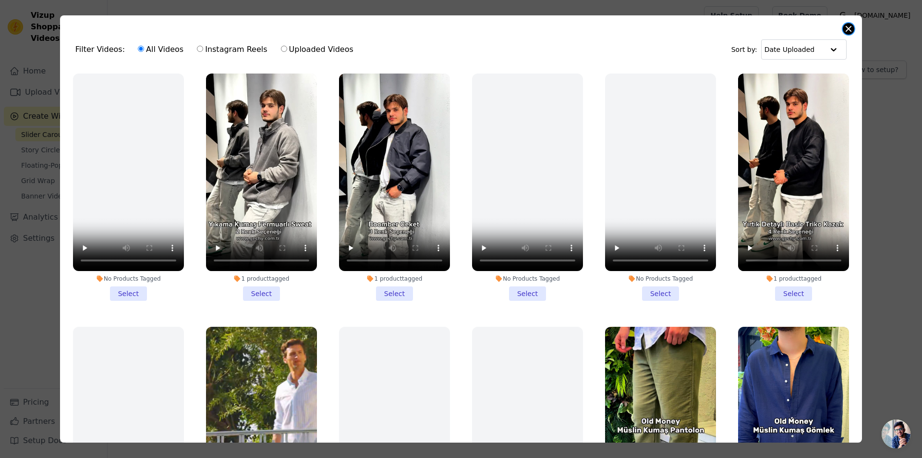
click at [850, 30] on button "Close modal" at bounding box center [849, 29] width 12 height 12
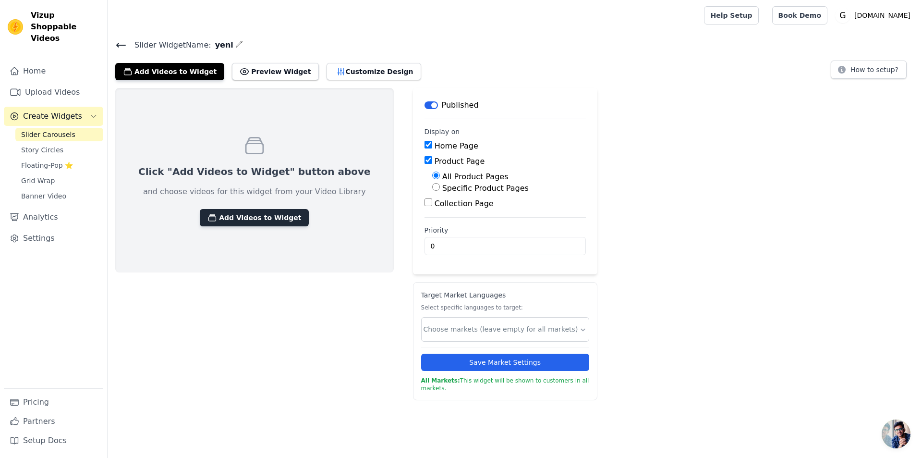
click at [262, 219] on button "Add Videos to Widget" at bounding box center [254, 217] width 109 height 17
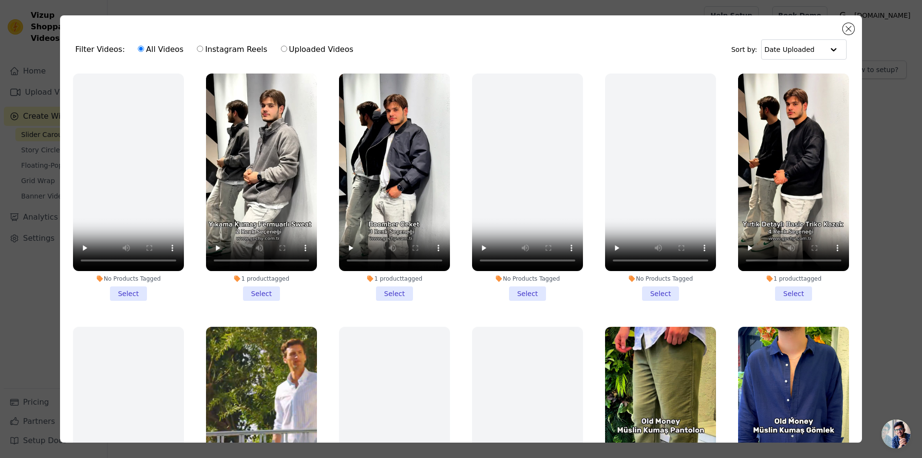
click at [262, 288] on li "1 product tagged Select" at bounding box center [261, 186] width 111 height 227
click at [0, 0] on input "1 product tagged Select" at bounding box center [0, 0] width 0 height 0
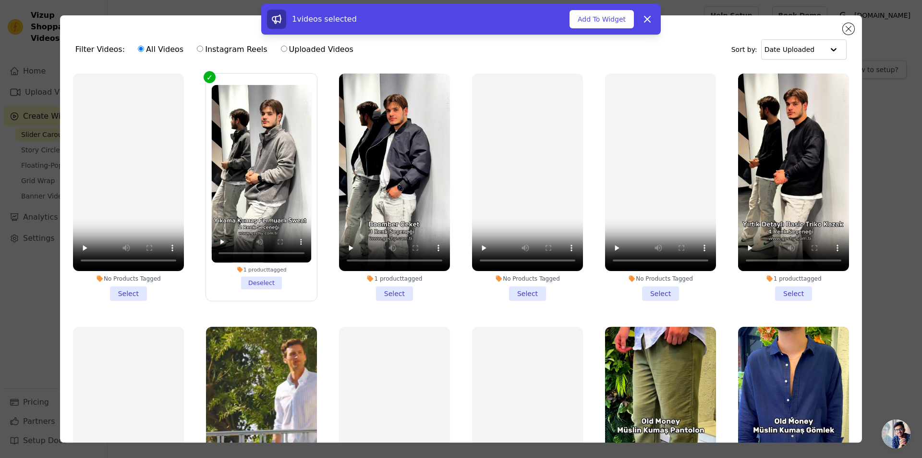
click at [378, 291] on li "1 product tagged Select" at bounding box center [394, 186] width 111 height 227
click at [0, 0] on input "1 product tagged Select" at bounding box center [0, 0] width 0 height 0
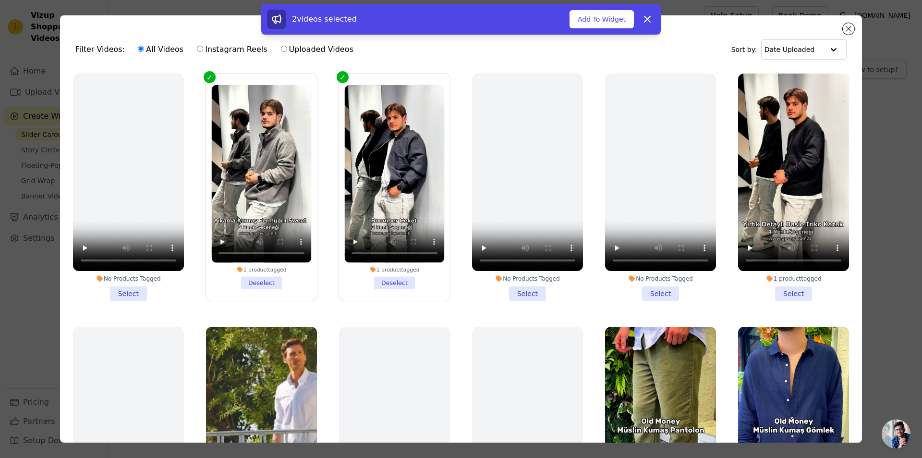
click at [785, 289] on li "1 product tagged Select" at bounding box center [793, 186] width 111 height 227
click at [0, 0] on input "1 product tagged Select" at bounding box center [0, 0] width 0 height 0
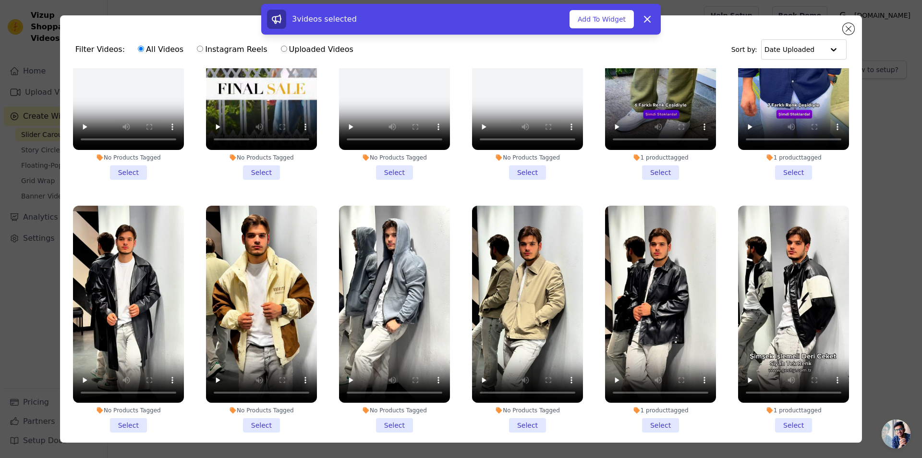
scroll to position [384, 0]
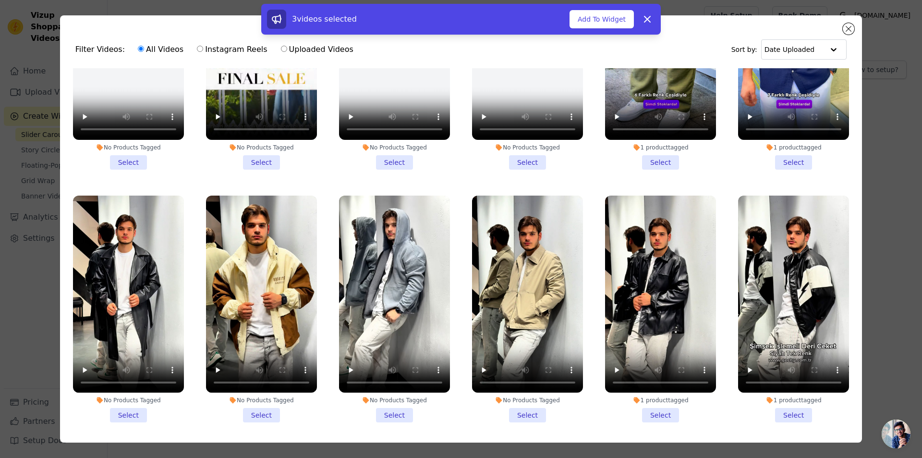
click at [780, 403] on li "1 product tagged Select" at bounding box center [793, 308] width 111 height 227
click at [0, 0] on input "1 product tagged Select" at bounding box center [0, 0] width 0 height 0
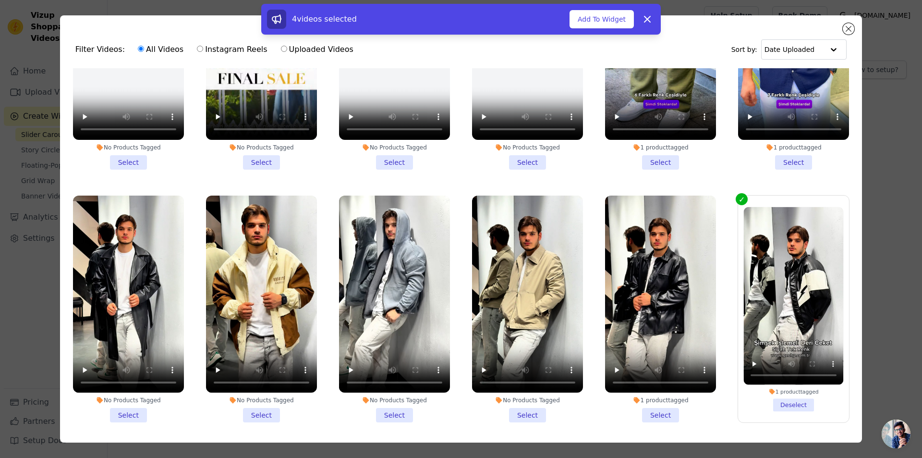
click at [653, 406] on li "1 product tagged Select" at bounding box center [660, 308] width 111 height 227
click at [0, 0] on input "1 product tagged Select" at bounding box center [0, 0] width 0 height 0
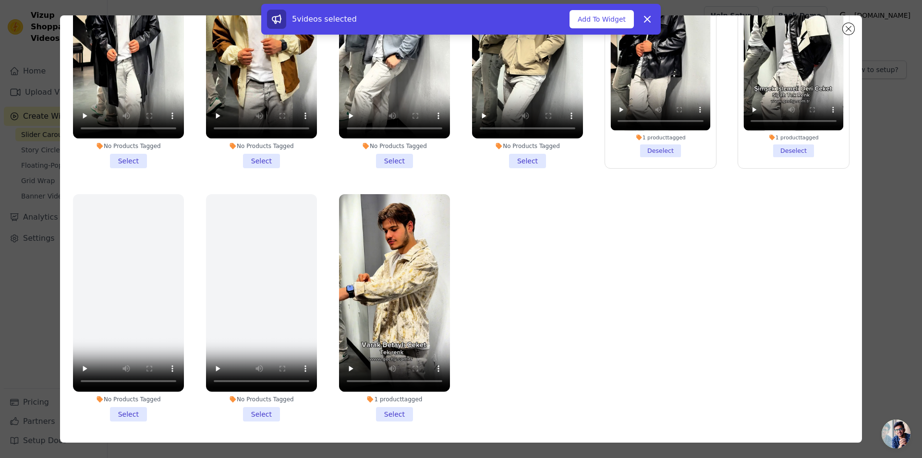
scroll to position [84, 0]
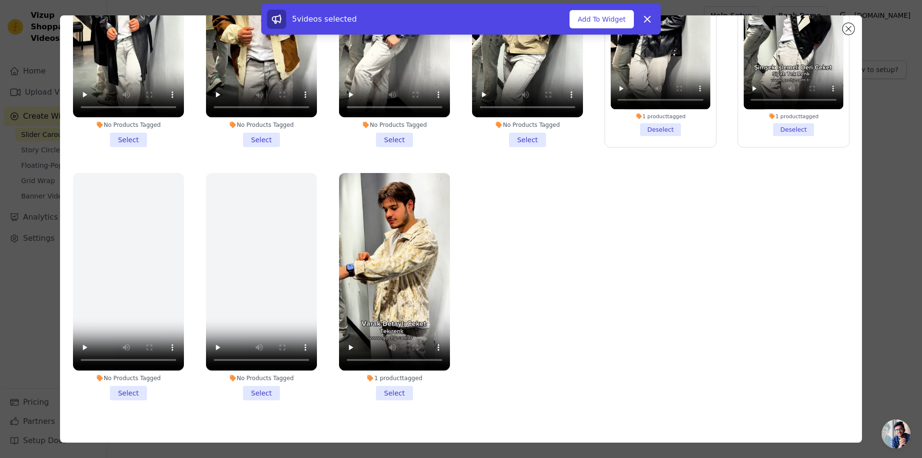
click at [395, 380] on li "1 product tagged Select" at bounding box center [394, 286] width 111 height 227
click at [0, 0] on input "1 product tagged Select" at bounding box center [0, 0] width 0 height 0
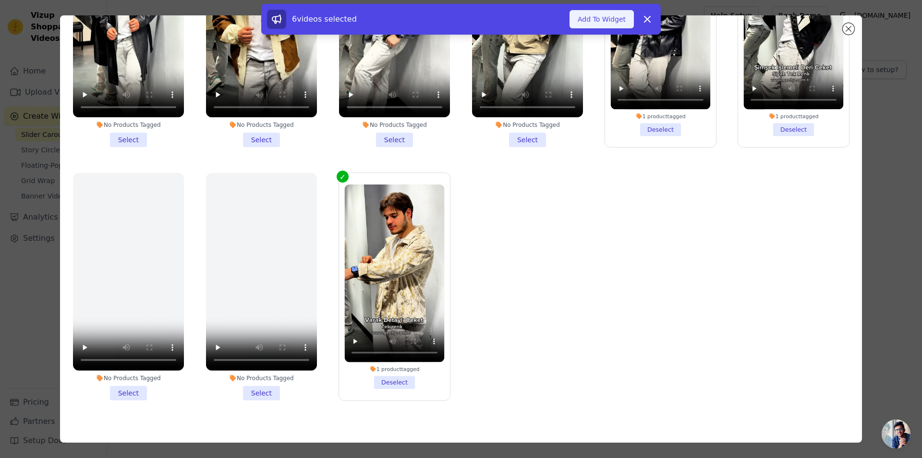
click at [608, 17] on button "Add To Widget" at bounding box center [601, 19] width 64 height 18
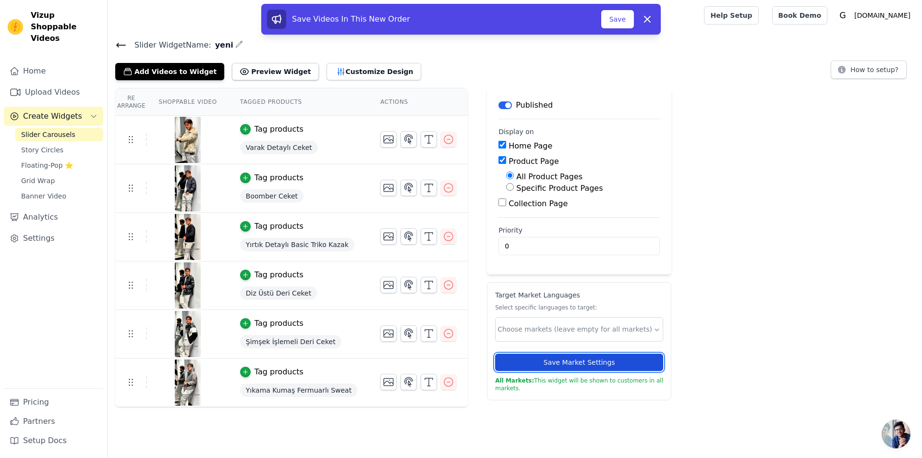
click at [576, 363] on button "Save Market Settings" at bounding box center [579, 361] width 168 height 17
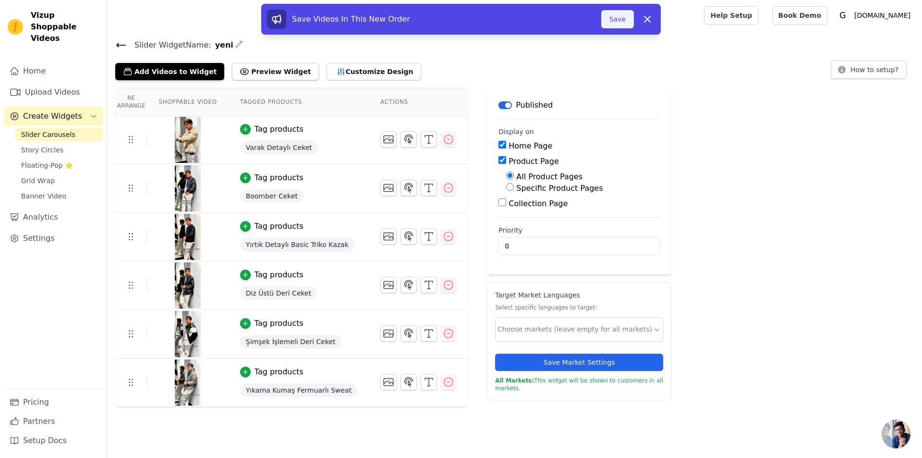
click at [627, 18] on button "Save" at bounding box center [617, 19] width 33 height 18
